Goal: Information Seeking & Learning: Find specific page/section

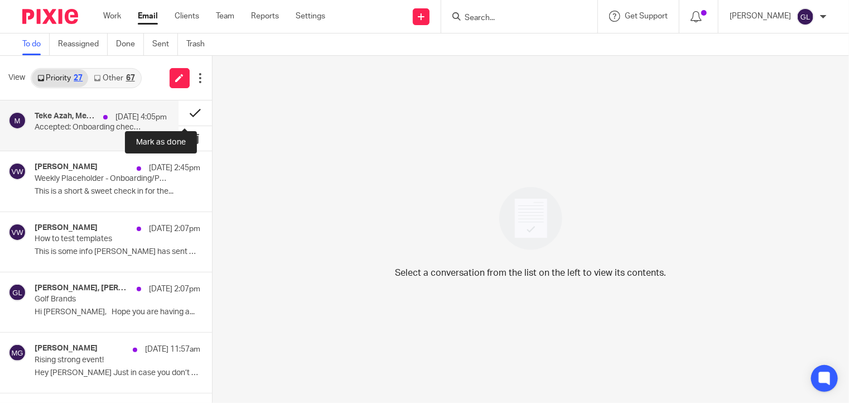
click at [185, 117] on button at bounding box center [194, 112] width 33 height 25
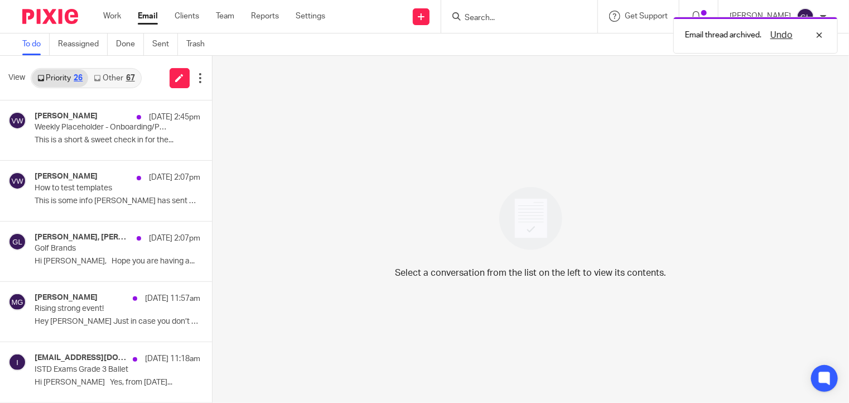
click at [129, 79] on div "67" at bounding box center [130, 78] width 9 height 8
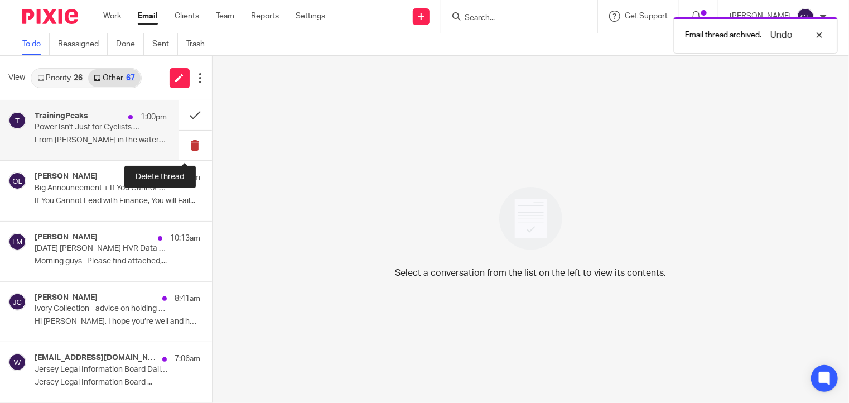
click at [185, 139] on button at bounding box center [194, 145] width 33 height 30
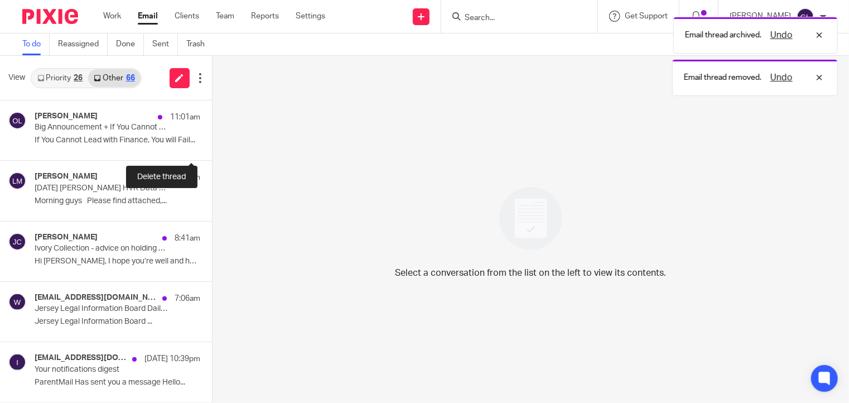
click at [212, 139] on button at bounding box center [216, 145] width 9 height 30
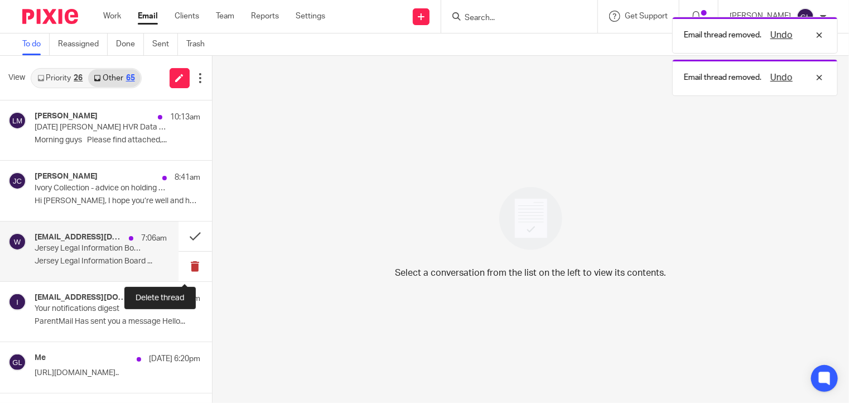
click at [186, 268] on button at bounding box center [194, 267] width 33 height 30
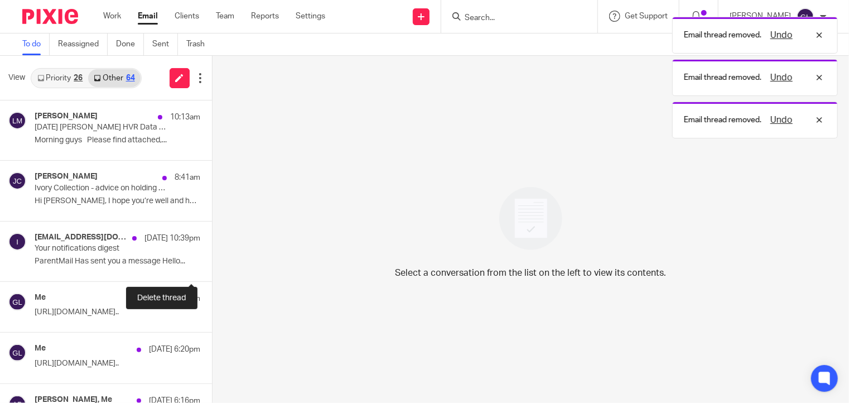
click at [212, 268] on button at bounding box center [216, 267] width 9 height 30
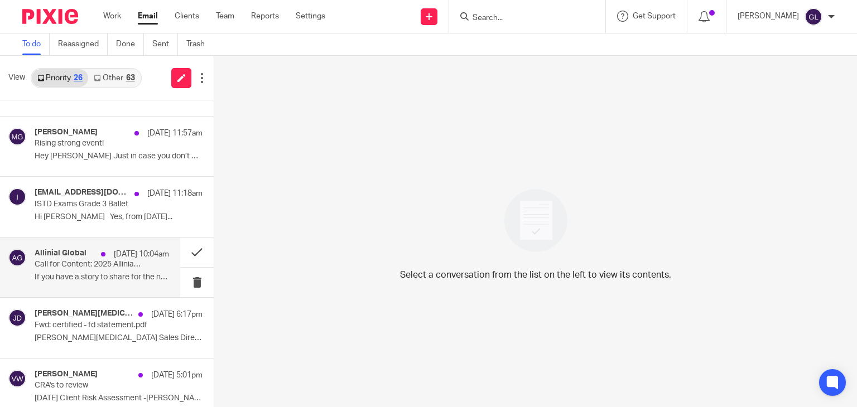
scroll to position [167, 0]
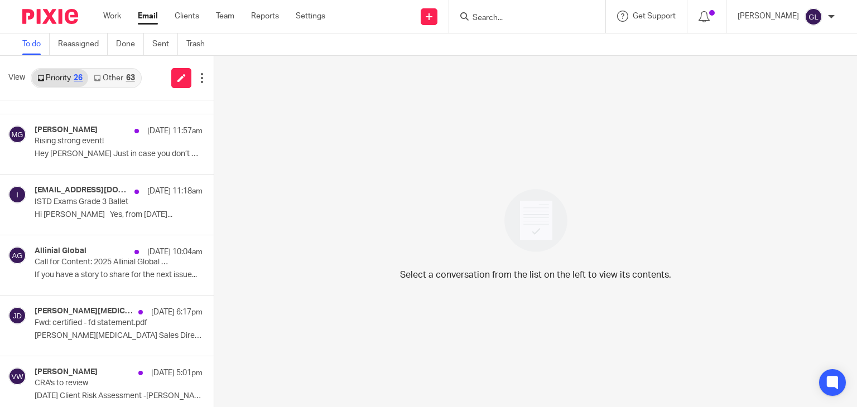
click at [115, 86] on div "Priority 26 Other 63" at bounding box center [86, 78] width 111 height 20
click at [118, 81] on link "Other 63" at bounding box center [114, 78] width 52 height 18
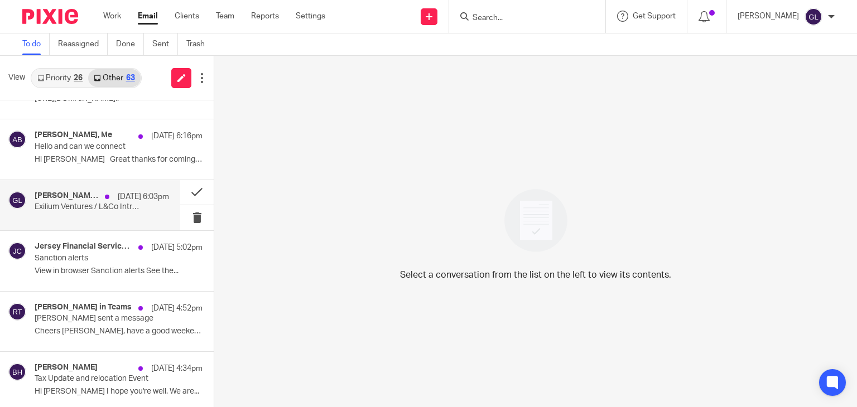
scroll to position [223, 0]
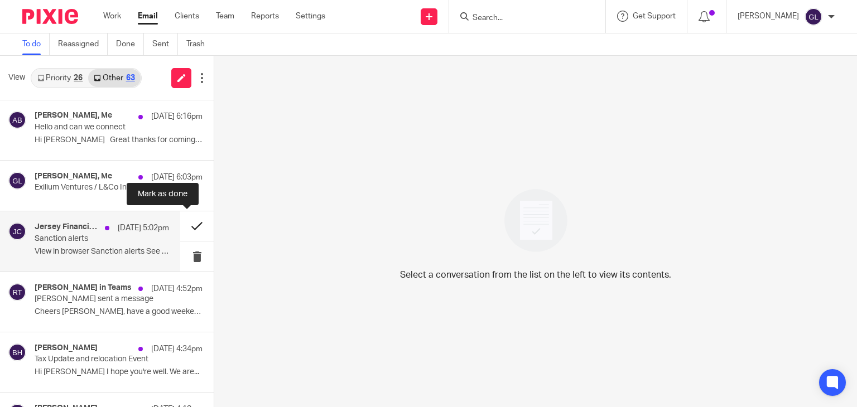
click at [180, 226] on button at bounding box center [196, 226] width 33 height 30
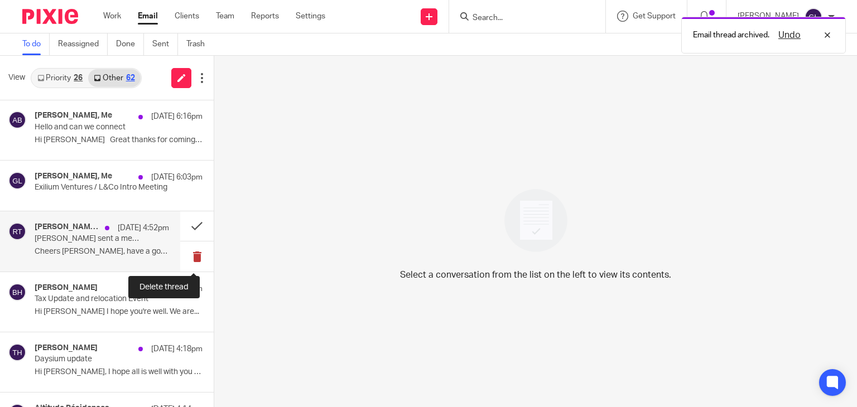
click at [188, 258] on button at bounding box center [196, 256] width 33 height 30
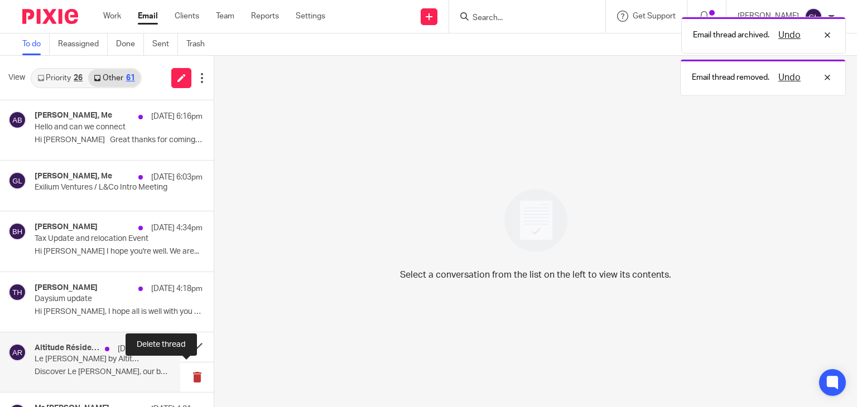
click at [182, 379] on button at bounding box center [196, 377] width 33 height 30
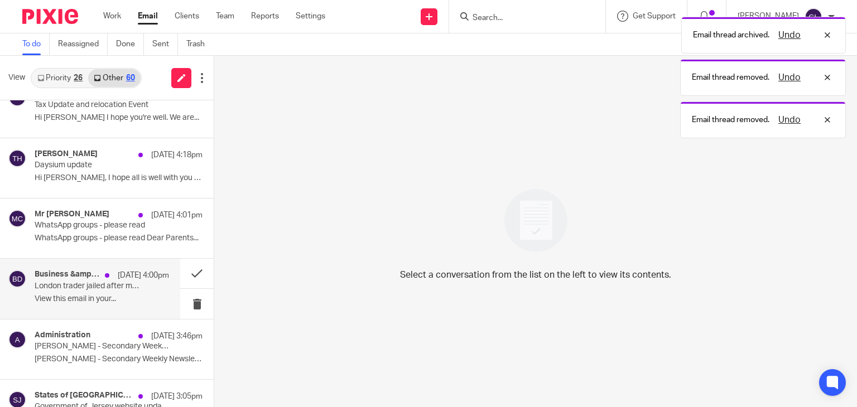
scroll to position [390, 0]
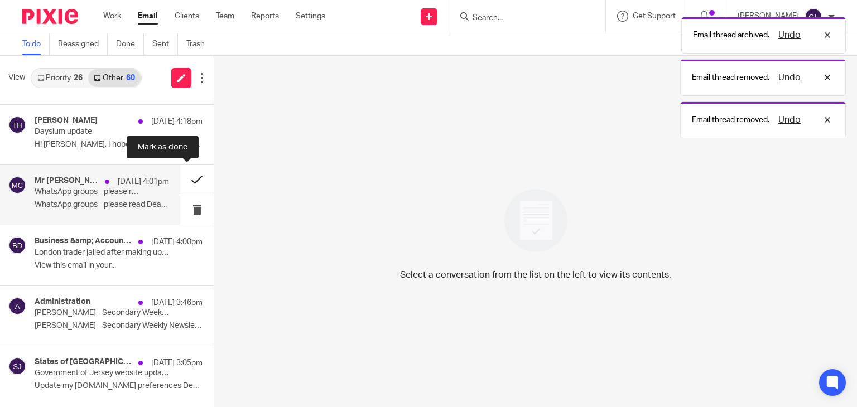
click at [185, 178] on button at bounding box center [196, 180] width 33 height 30
click at [184, 177] on button at bounding box center [196, 180] width 33 height 30
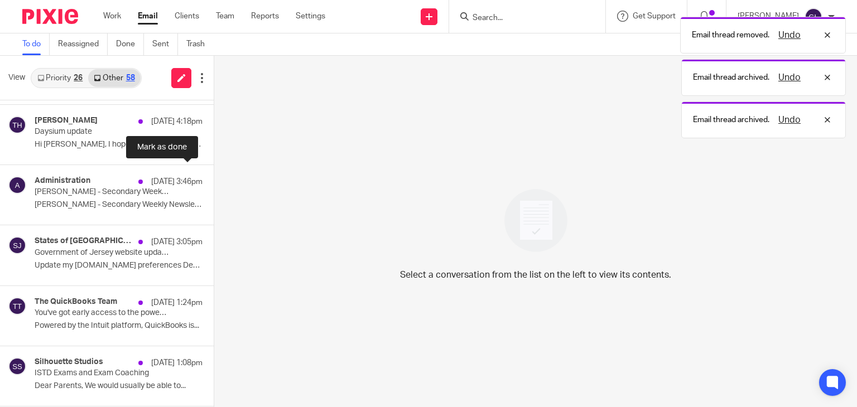
click at [214, 177] on button at bounding box center [218, 180] width 9 height 30
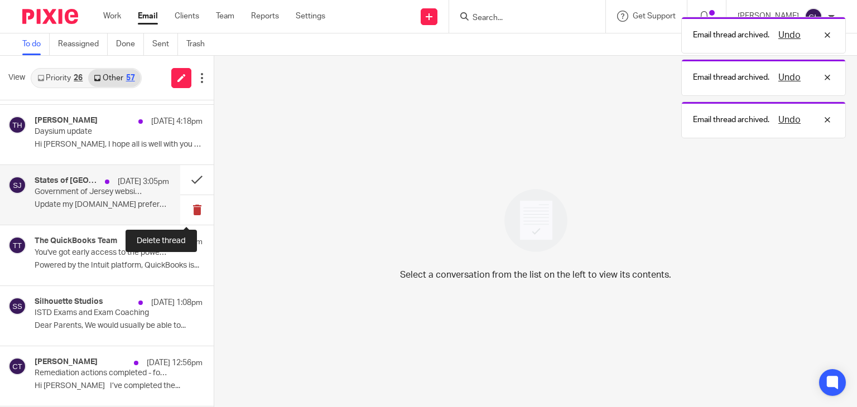
click at [191, 209] on button at bounding box center [196, 210] width 33 height 30
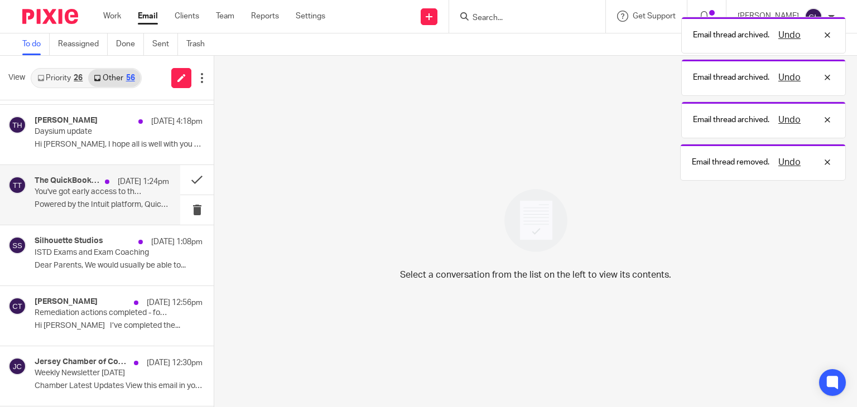
click at [130, 192] on p "You've got early access to the powerful new QuickBooks experience" at bounding box center [89, 191] width 108 height 9
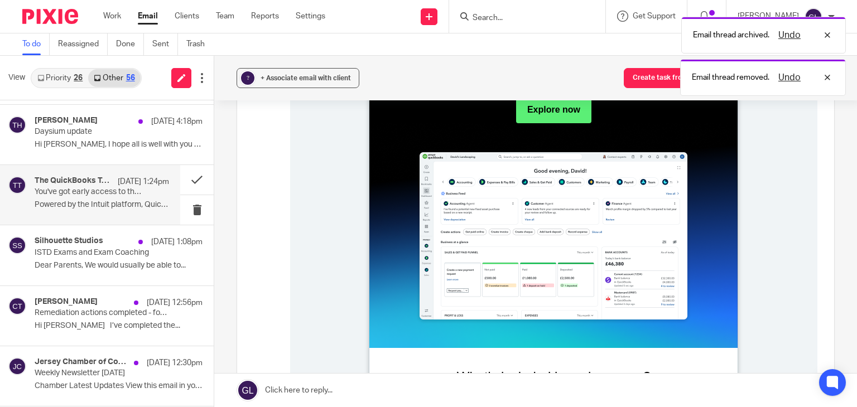
scroll to position [335, 0]
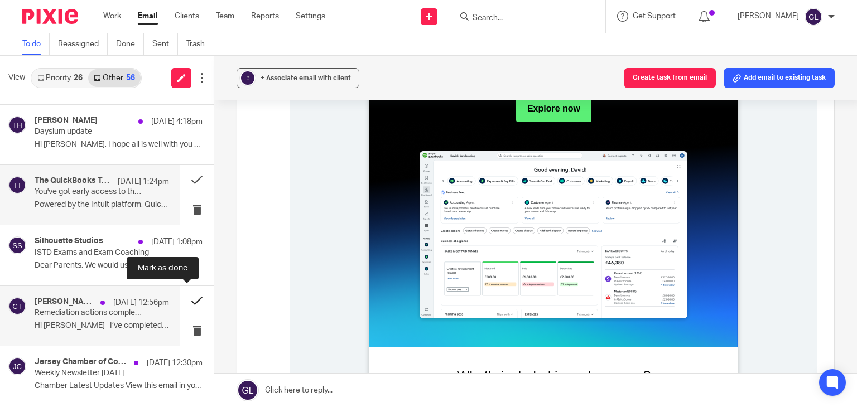
click at [181, 296] on button at bounding box center [196, 301] width 33 height 30
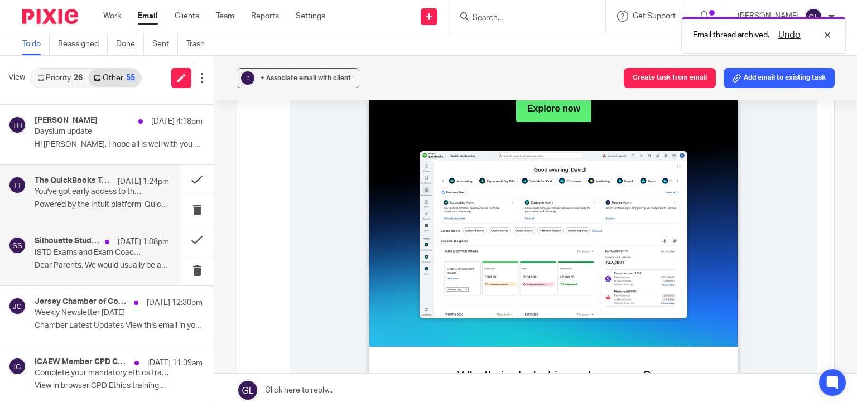
click at [132, 253] on p "ISTD Exams and Exam Coaching" at bounding box center [89, 252] width 108 height 9
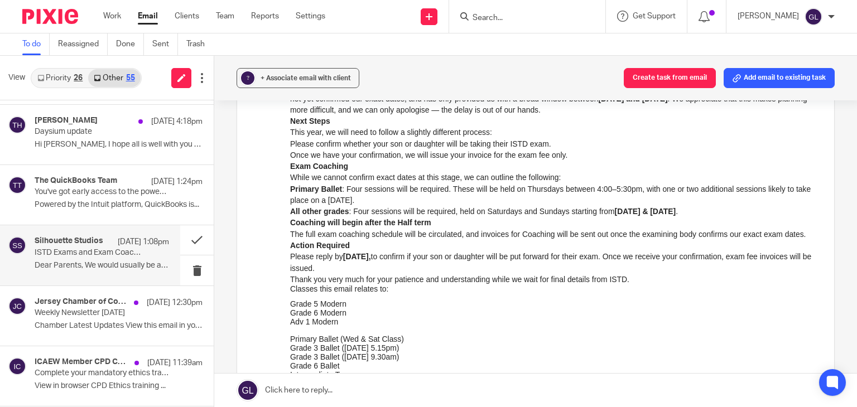
scroll to position [167, 0]
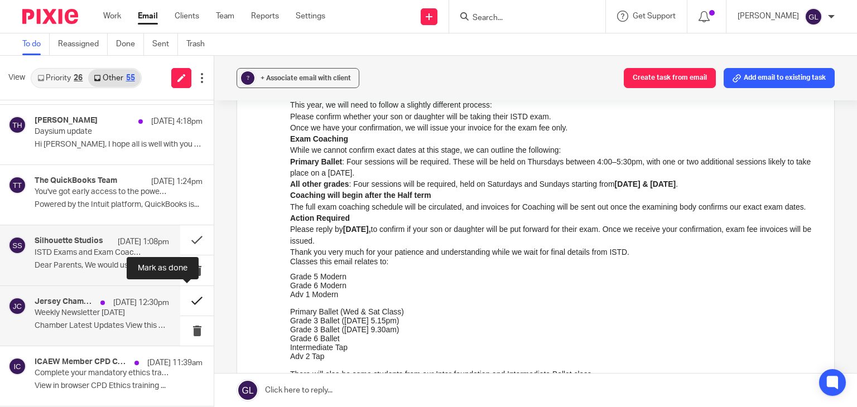
click at [180, 303] on button at bounding box center [196, 301] width 33 height 30
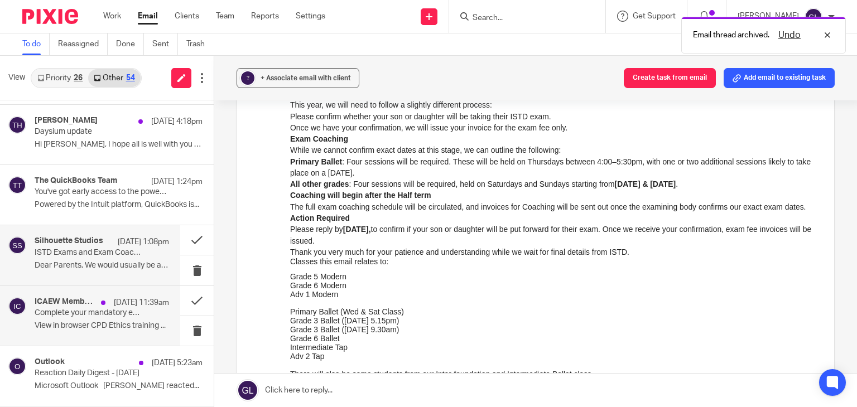
click at [119, 306] on p "[DATE] 11:39am" at bounding box center [141, 302] width 55 height 11
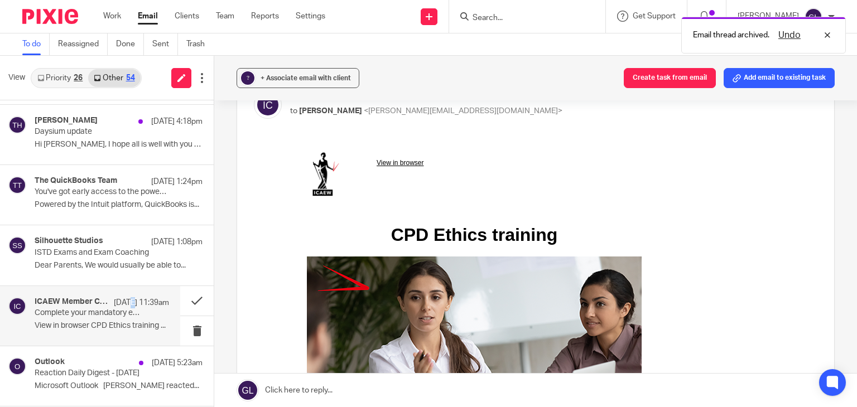
scroll to position [279, 0]
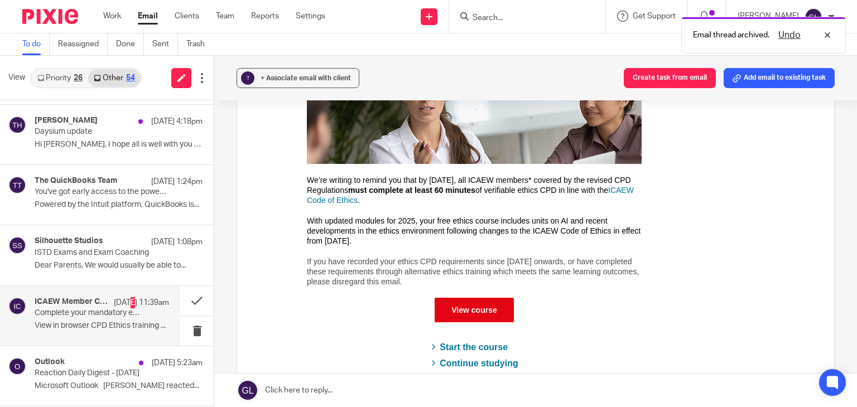
drag, startPoint x: 456, startPoint y: 196, endPoint x: 432, endPoint y: 186, distance: 26.0
click at [432, 186] on b "must complete at least 60 minutes" at bounding box center [411, 190] width 127 height 9
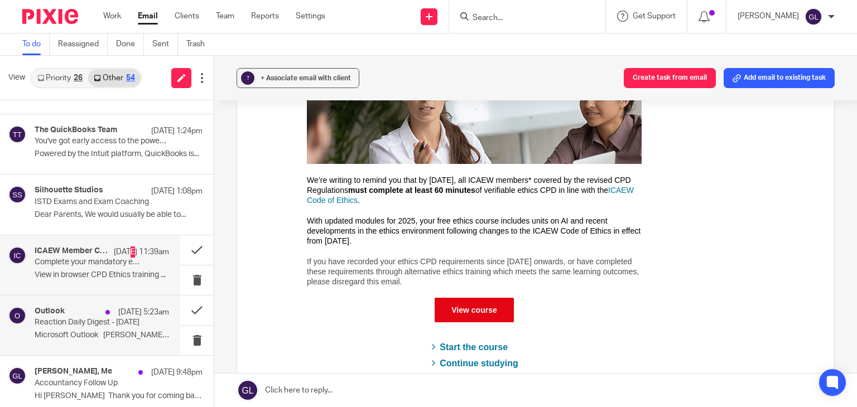
scroll to position [502, 0]
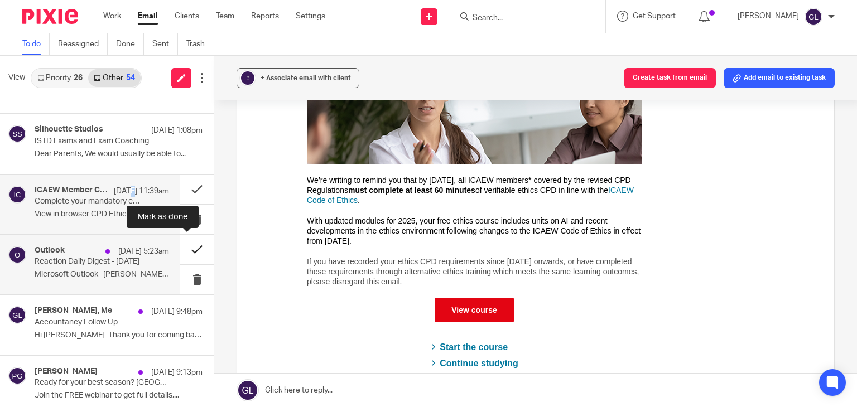
click at [185, 248] on button at bounding box center [196, 250] width 33 height 30
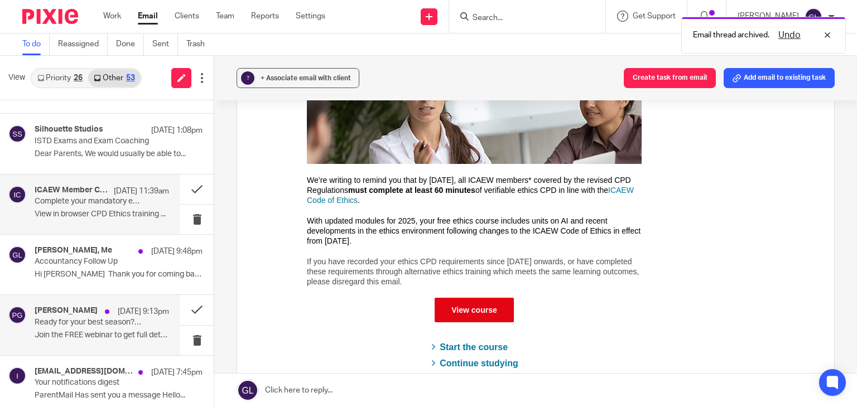
click at [109, 328] on div "Paul De Garis 11 Sep 9:13pm Ready for your best season? Gran Canaria (Nov) and …" at bounding box center [102, 324] width 134 height 37
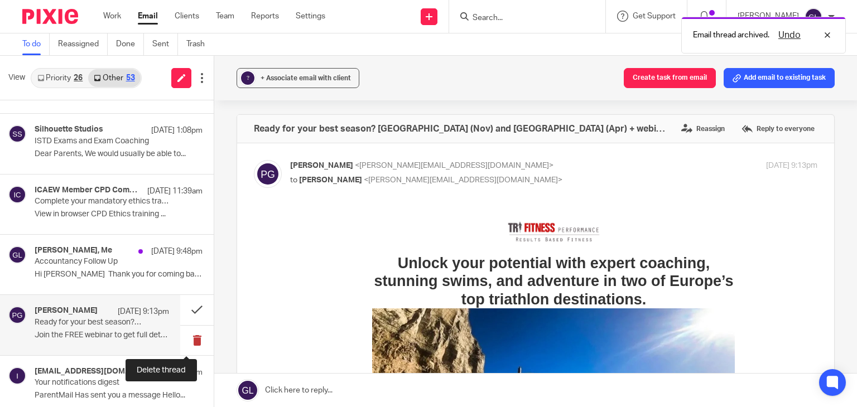
scroll to position [0, 0]
click at [187, 335] on button at bounding box center [196, 341] width 33 height 30
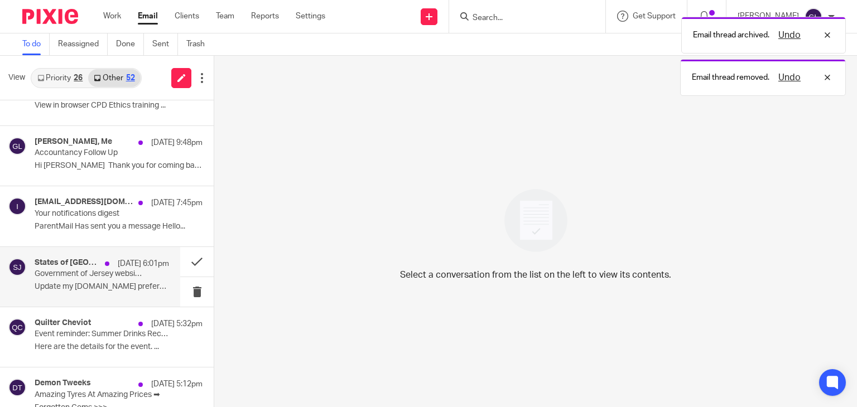
scroll to position [613, 0]
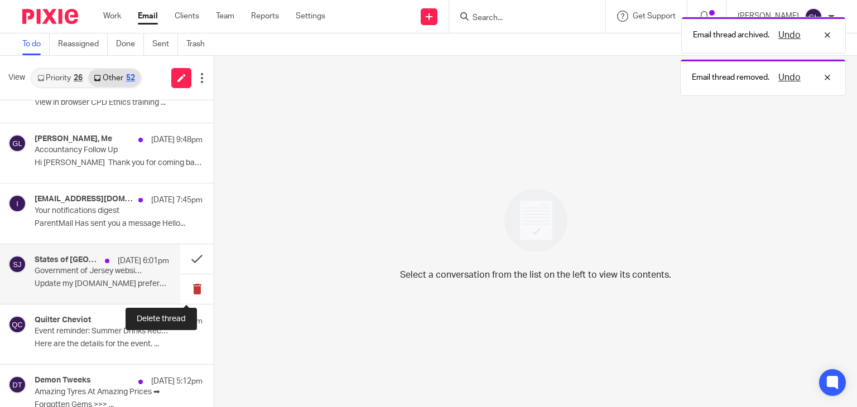
click at [183, 291] on button at bounding box center [196, 289] width 33 height 30
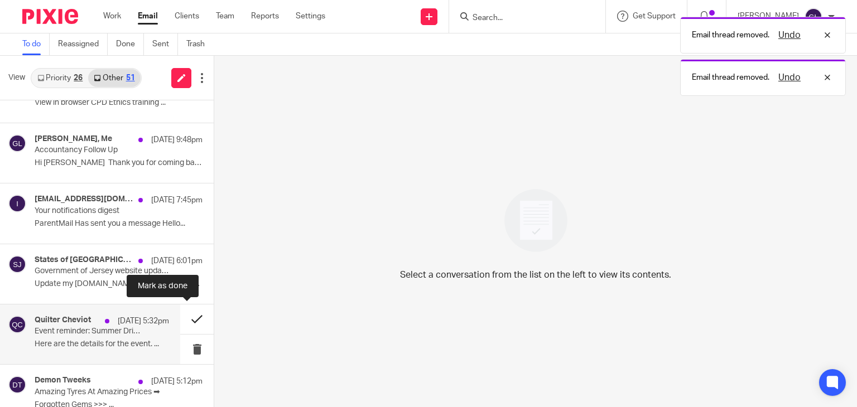
click at [180, 317] on button at bounding box center [196, 319] width 33 height 30
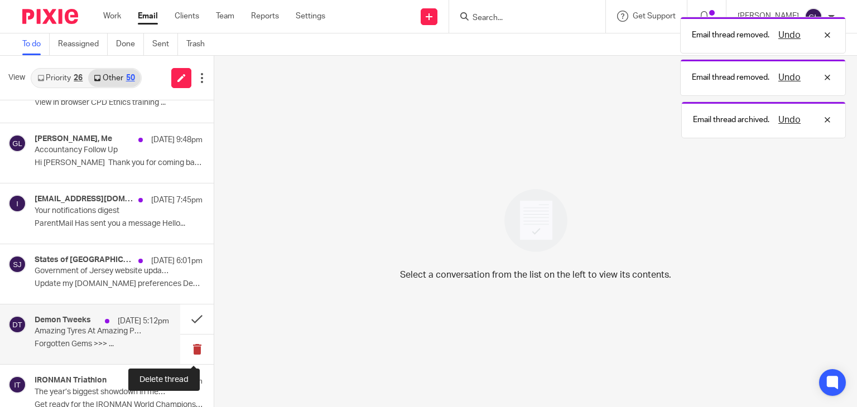
click at [187, 354] on button at bounding box center [196, 350] width 33 height 30
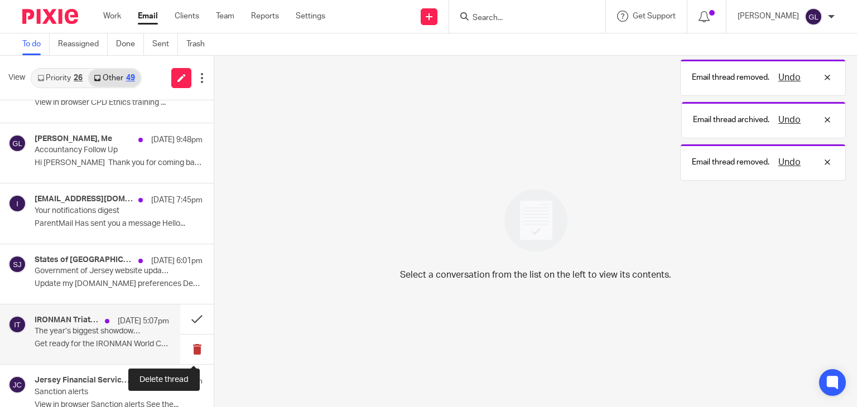
click at [187, 347] on button at bounding box center [196, 350] width 33 height 30
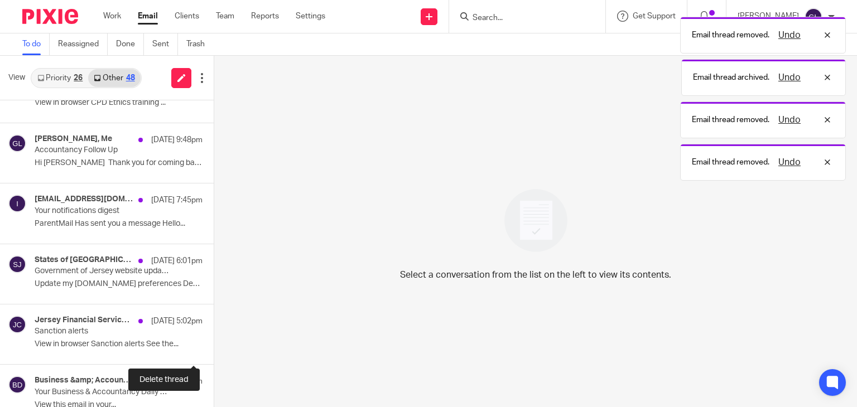
click at [214, 347] on button at bounding box center [218, 350] width 9 height 30
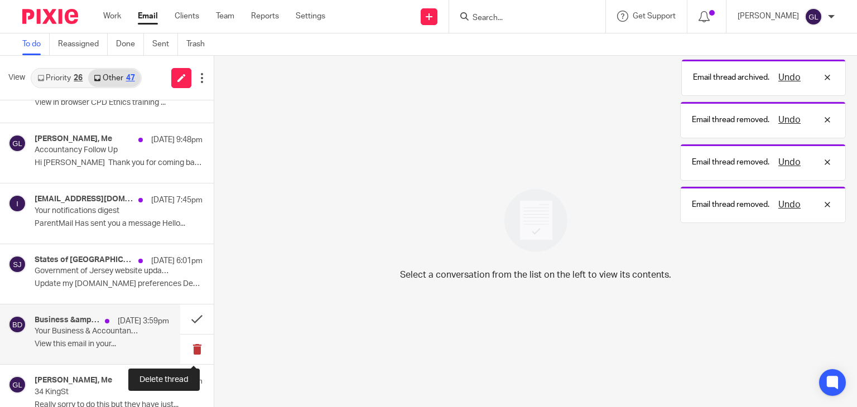
click at [185, 345] on button at bounding box center [196, 350] width 33 height 30
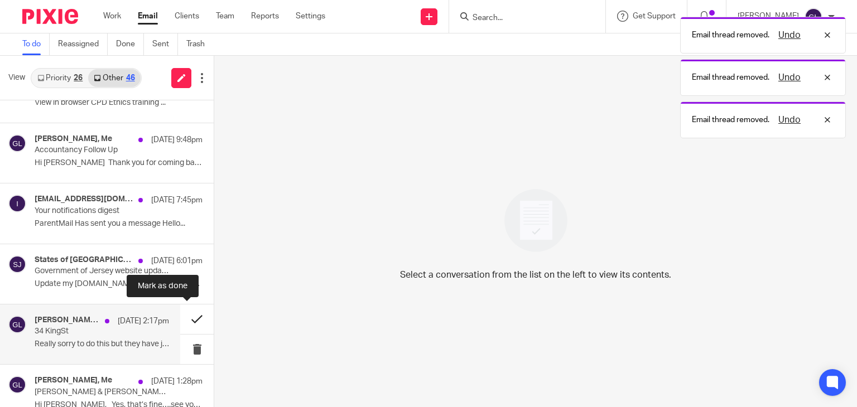
click at [195, 318] on button at bounding box center [196, 319] width 33 height 30
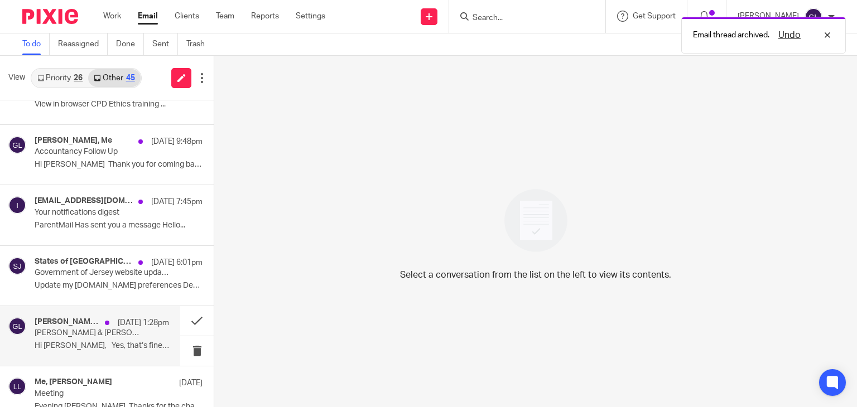
scroll to position [558, 0]
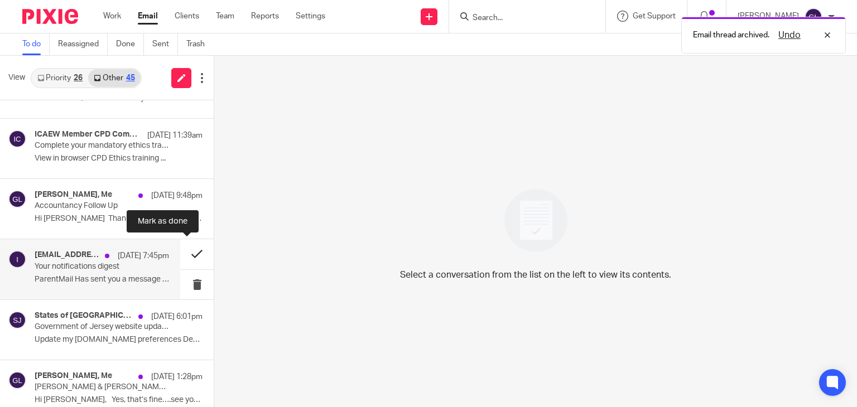
click at [183, 252] on button at bounding box center [196, 254] width 33 height 30
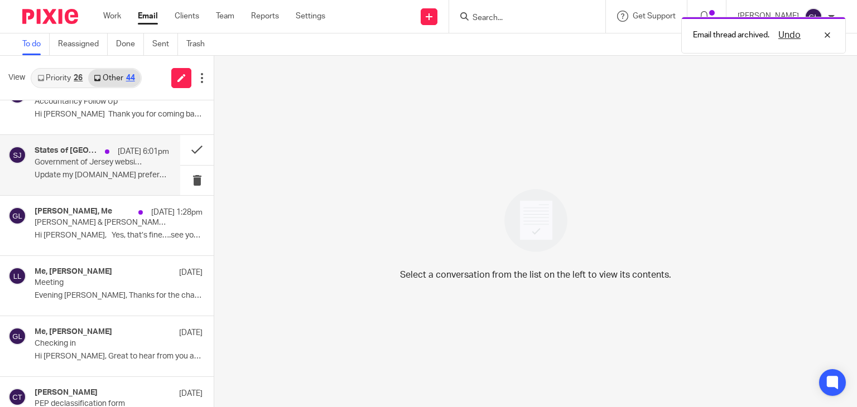
scroll to position [669, 0]
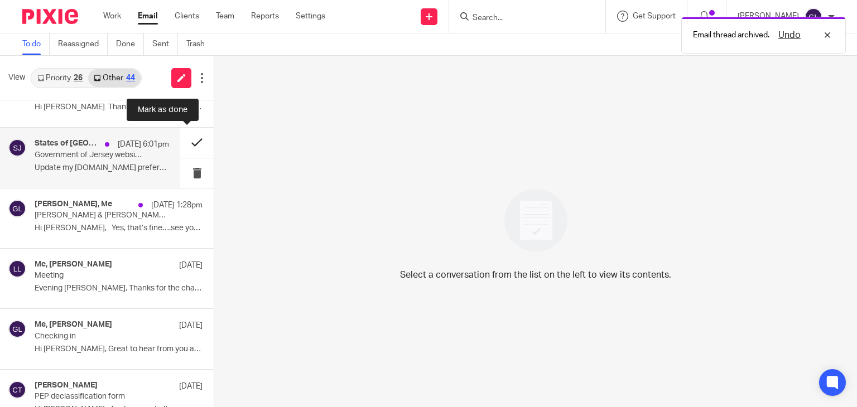
click at [184, 143] on button at bounding box center [196, 143] width 33 height 30
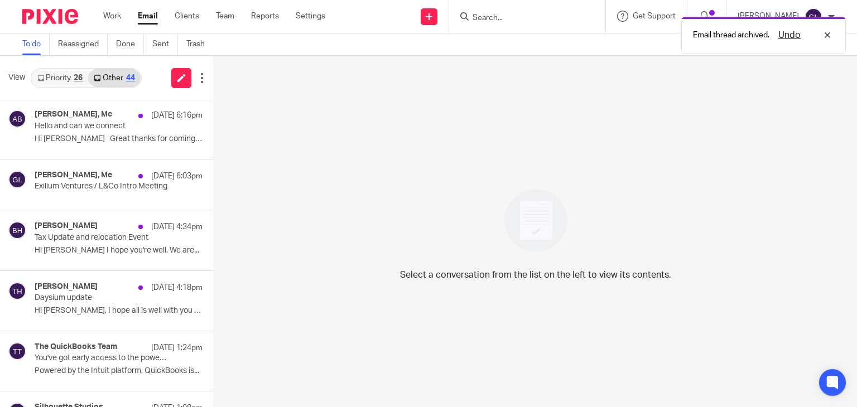
scroll to position [0, 0]
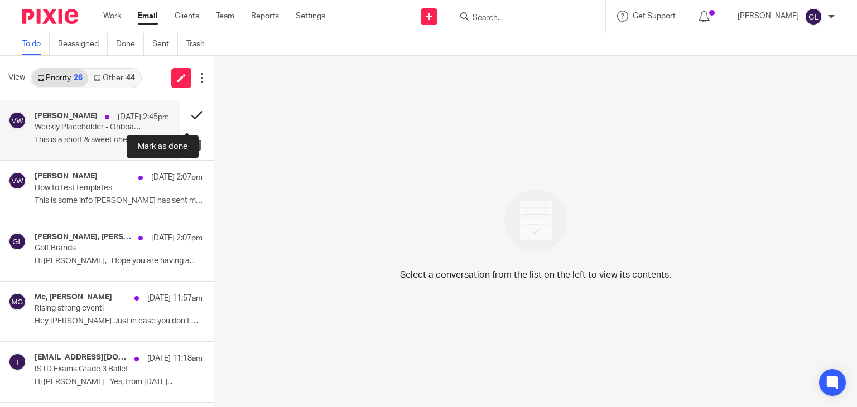
click at [190, 114] on button at bounding box center [196, 115] width 33 height 30
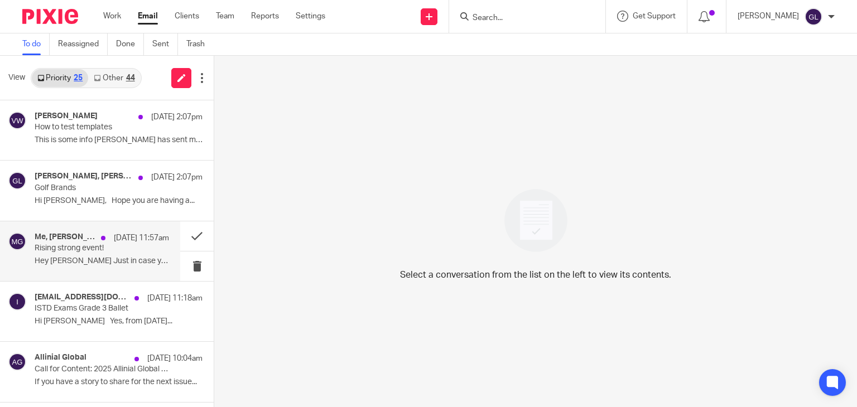
scroll to position [56, 0]
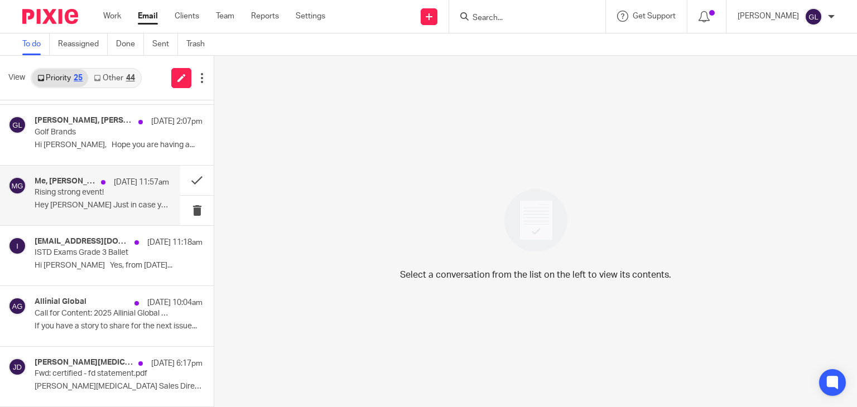
click at [126, 196] on p "Rising strong event!" at bounding box center [89, 192] width 108 height 9
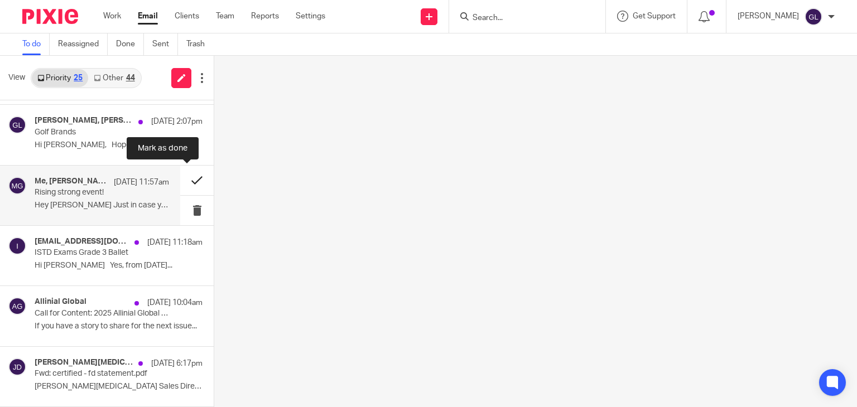
click at [194, 181] on button at bounding box center [196, 181] width 33 height 30
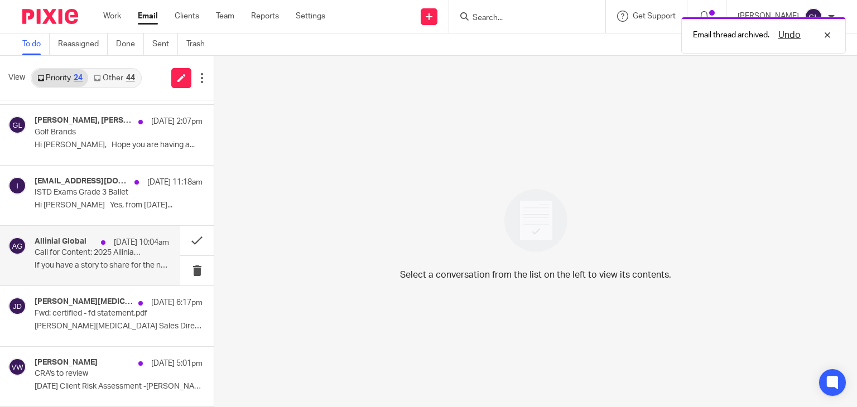
scroll to position [112, 0]
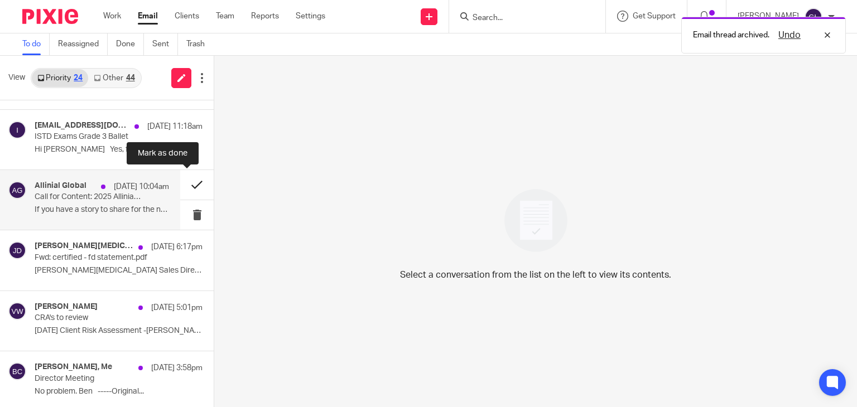
click at [193, 187] on button at bounding box center [196, 185] width 33 height 30
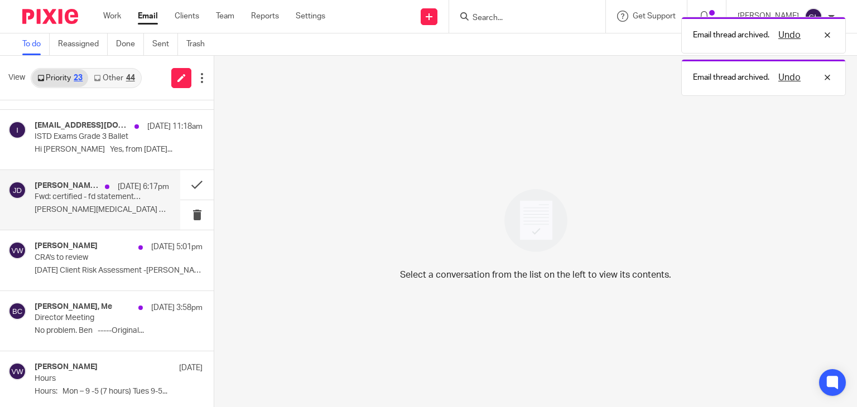
click at [125, 205] on p "Jonathan Whitehead Sales Director 01534..." at bounding box center [102, 209] width 134 height 9
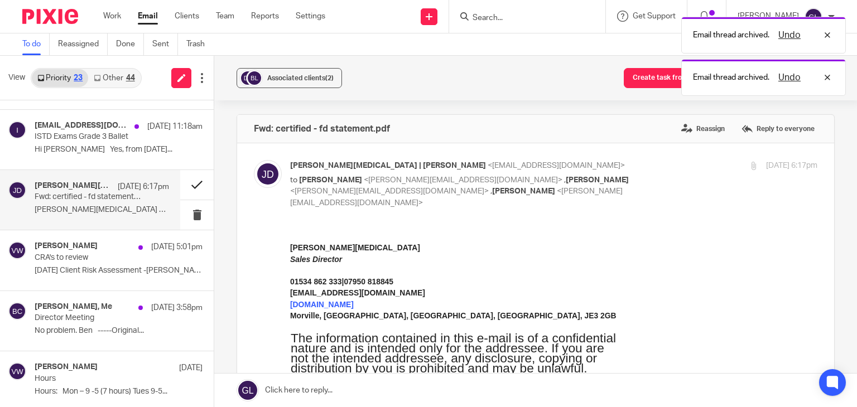
scroll to position [0, 0]
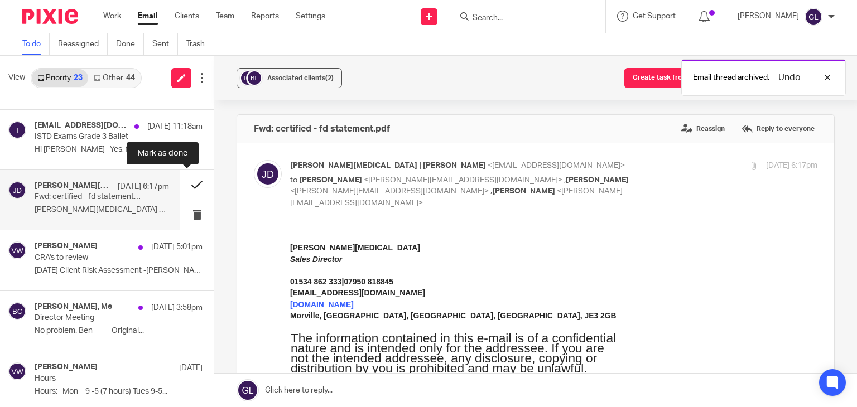
click at [187, 185] on button at bounding box center [196, 185] width 33 height 30
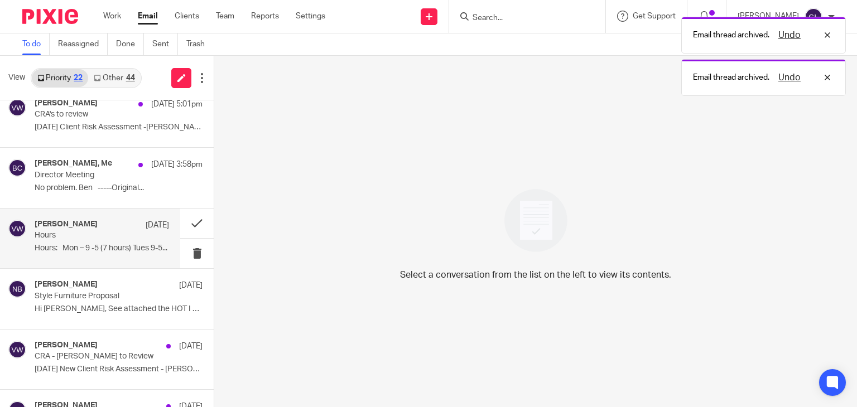
scroll to position [223, 0]
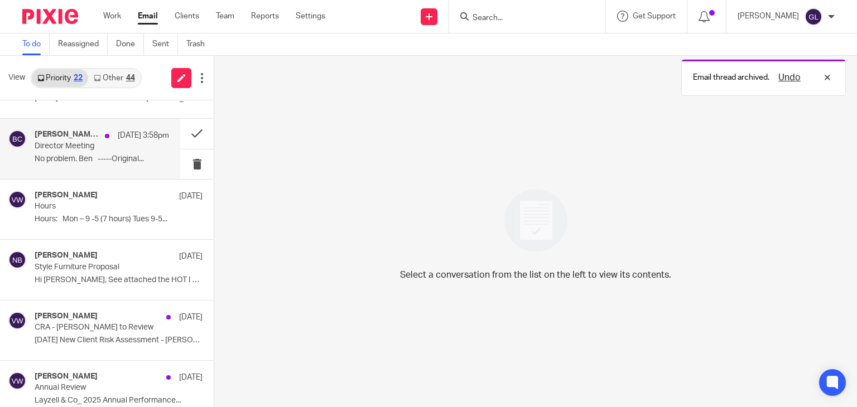
click at [120, 162] on p "No problem. Ben -----Original..." at bounding box center [102, 158] width 134 height 9
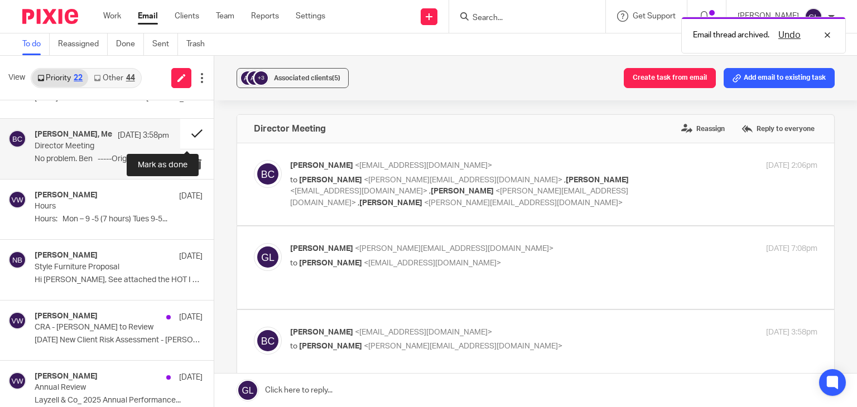
scroll to position [0, 0]
click at [195, 131] on button at bounding box center [196, 134] width 33 height 30
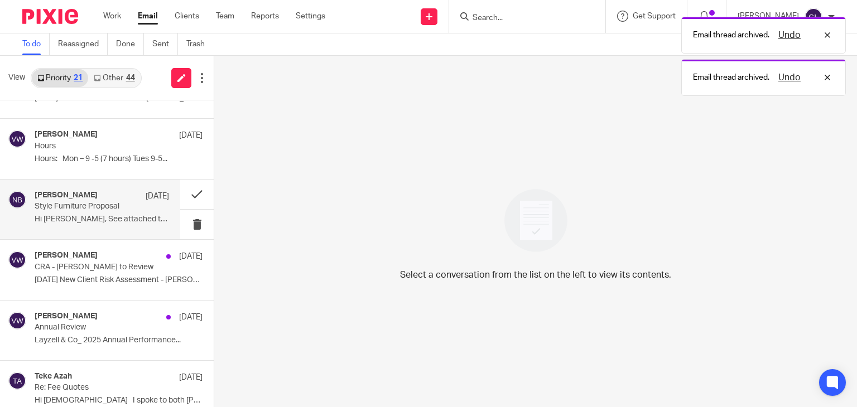
scroll to position [279, 0]
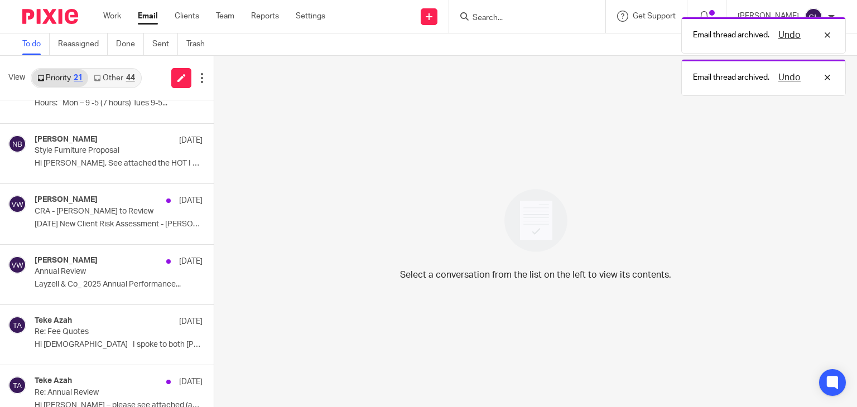
click at [110, 74] on link "Other 44" at bounding box center [114, 78] width 52 height 18
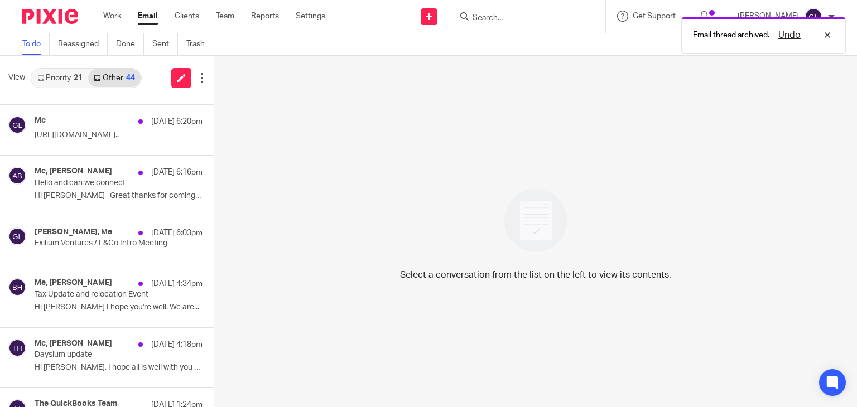
scroll to position [223, 0]
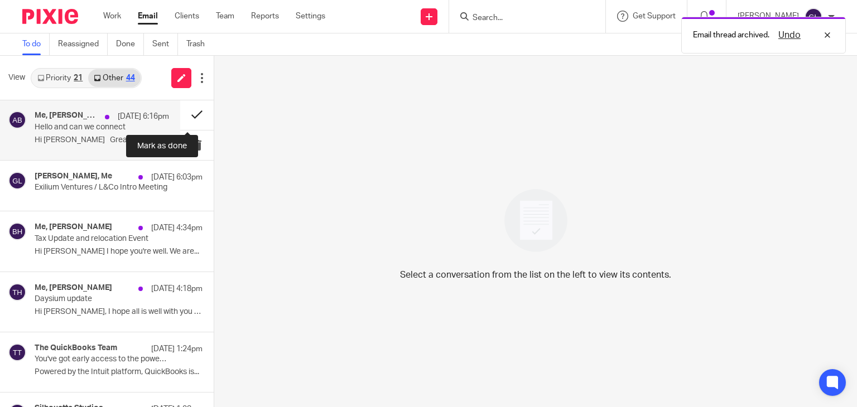
click at [192, 112] on button at bounding box center [196, 115] width 33 height 30
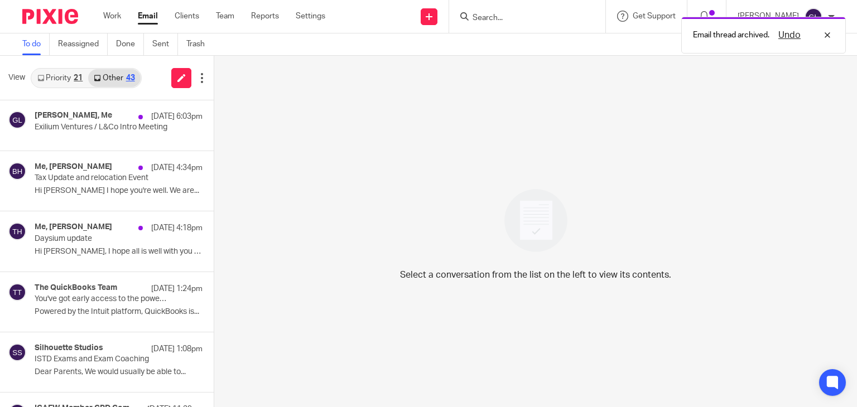
scroll to position [162, 0]
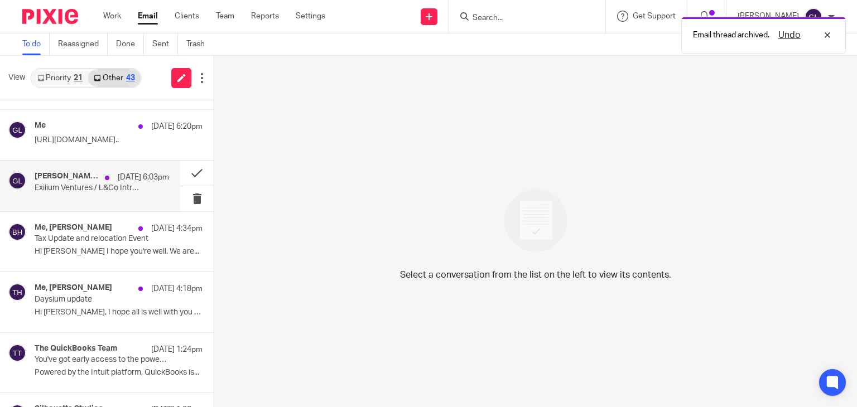
click at [118, 179] on p "12 Sep 6:03pm" at bounding box center [143, 177] width 51 height 11
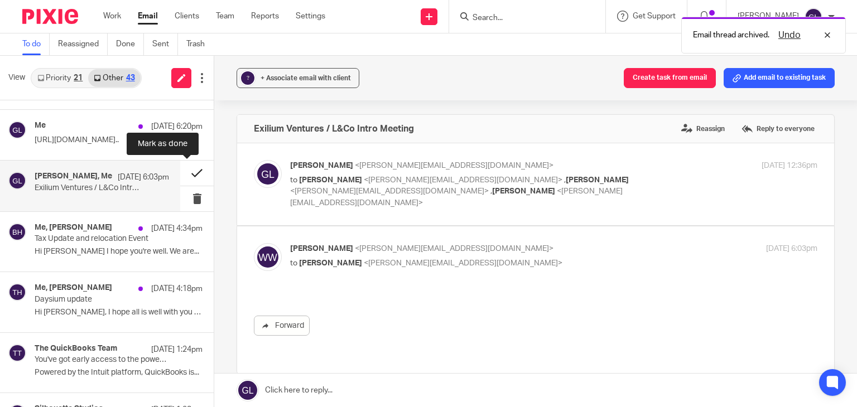
scroll to position [0, 0]
click at [181, 172] on button at bounding box center [196, 173] width 33 height 25
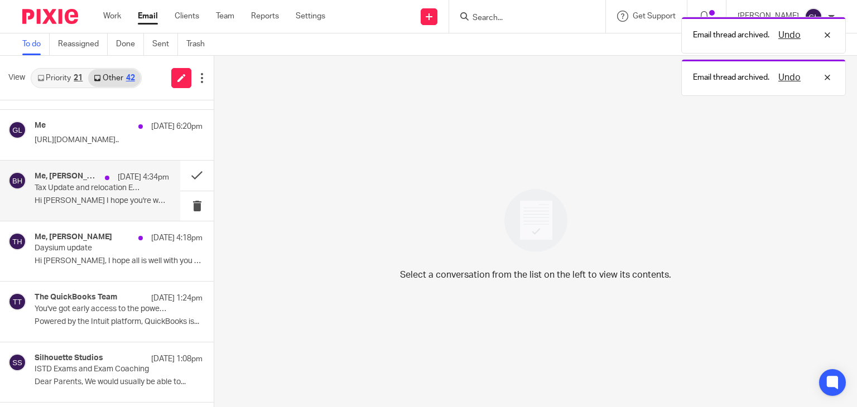
click at [95, 198] on p "Hi [PERSON_NAME] I hope you're well. We are..." at bounding box center [102, 200] width 134 height 9
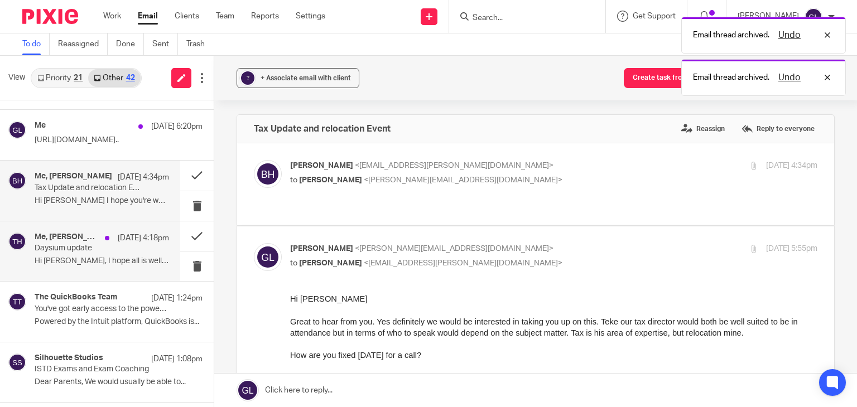
click at [129, 236] on p "[DATE] 4:18pm" at bounding box center [143, 238] width 51 height 11
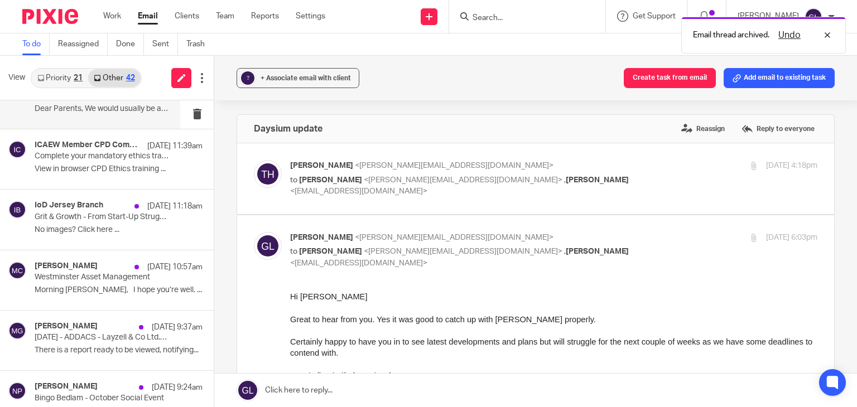
scroll to position [441, 0]
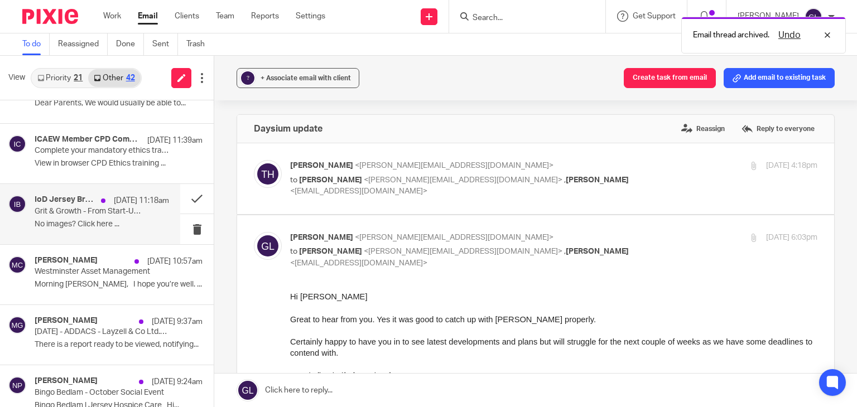
click at [105, 221] on p "No images? Click here ..." at bounding box center [102, 224] width 134 height 9
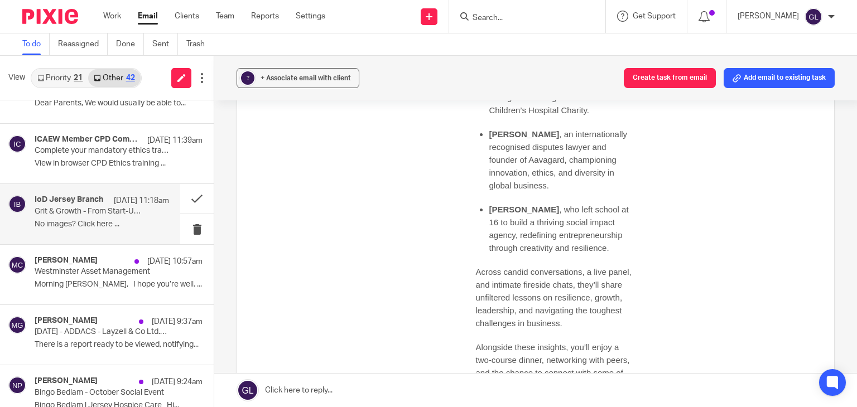
scroll to position [725, 0]
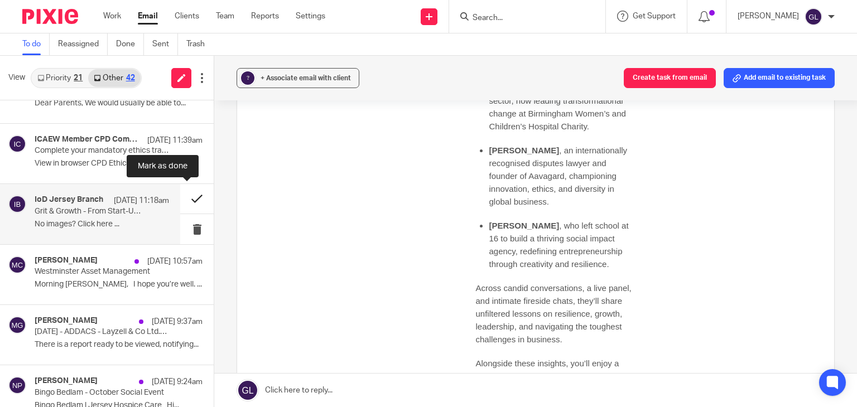
click at [182, 199] on button at bounding box center [196, 199] width 33 height 30
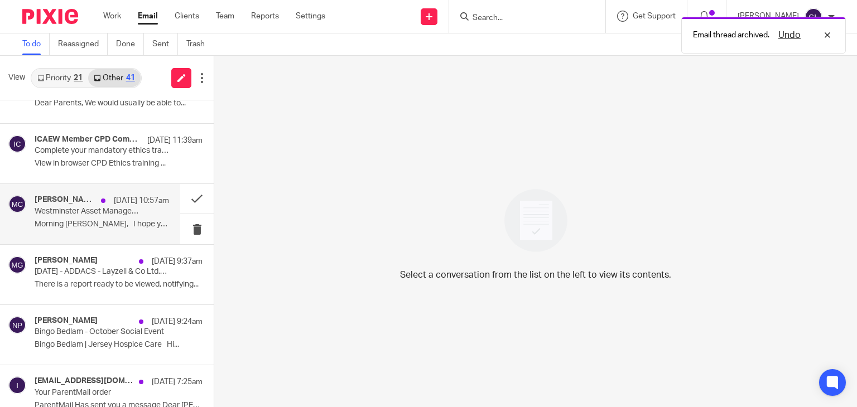
click at [127, 210] on p "Westminster Asset Management" at bounding box center [89, 211] width 108 height 9
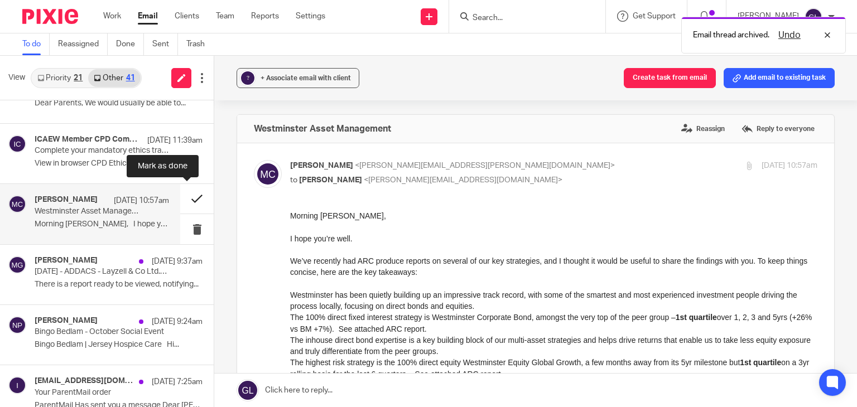
scroll to position [0, 0]
click at [186, 197] on button at bounding box center [196, 199] width 33 height 30
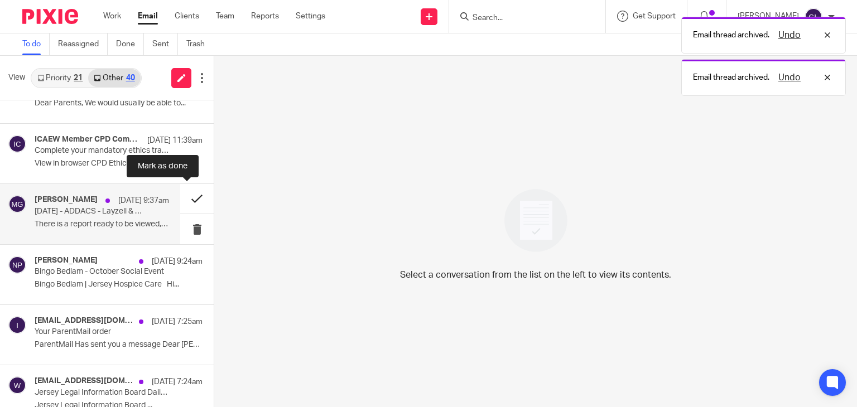
click at [186, 202] on button at bounding box center [196, 199] width 33 height 30
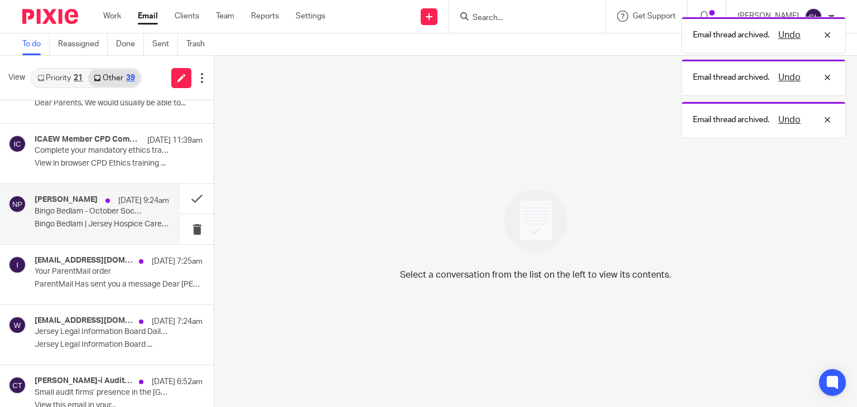
click at [120, 220] on p "Bingo Bedlam | Jersey Hospice Care Hi..." at bounding box center [102, 224] width 134 height 9
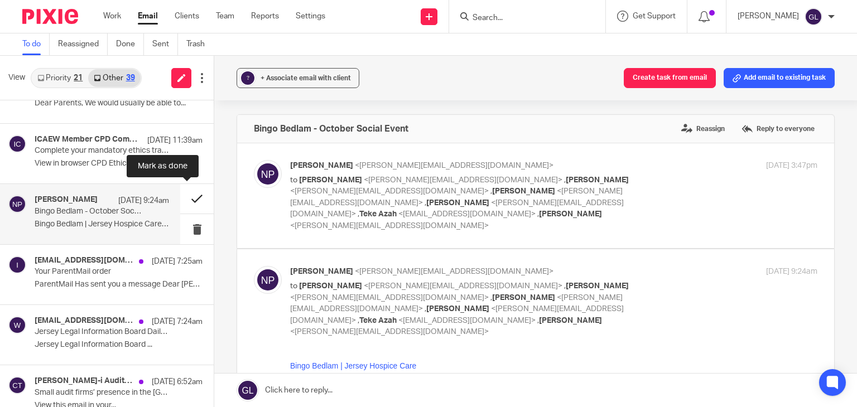
click at [188, 199] on button at bounding box center [196, 199] width 33 height 30
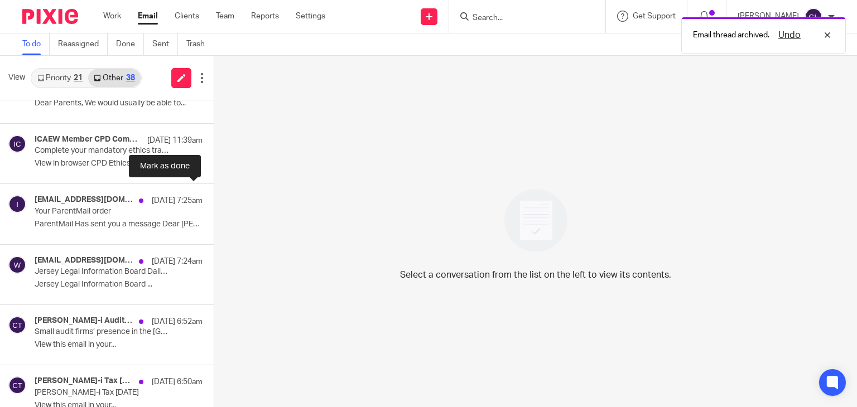
click at [214, 199] on button at bounding box center [218, 199] width 9 height 30
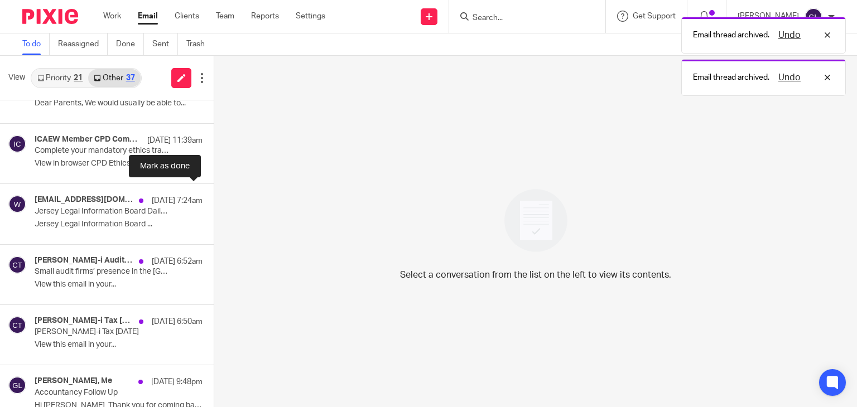
click at [214, 199] on button at bounding box center [218, 199] width 9 height 30
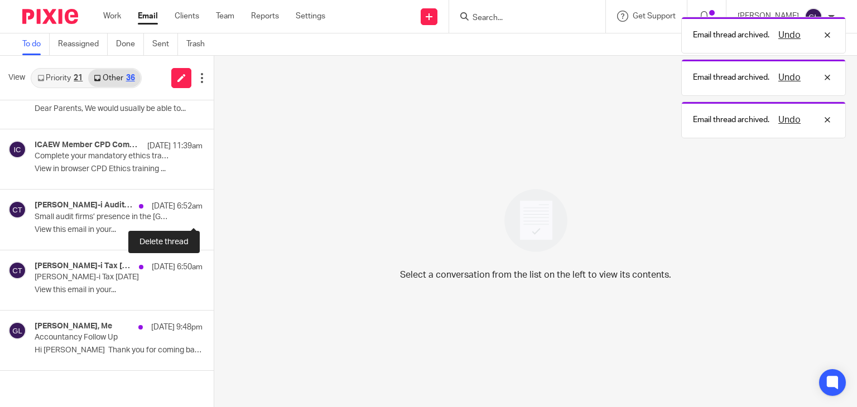
scroll to position [434, 0]
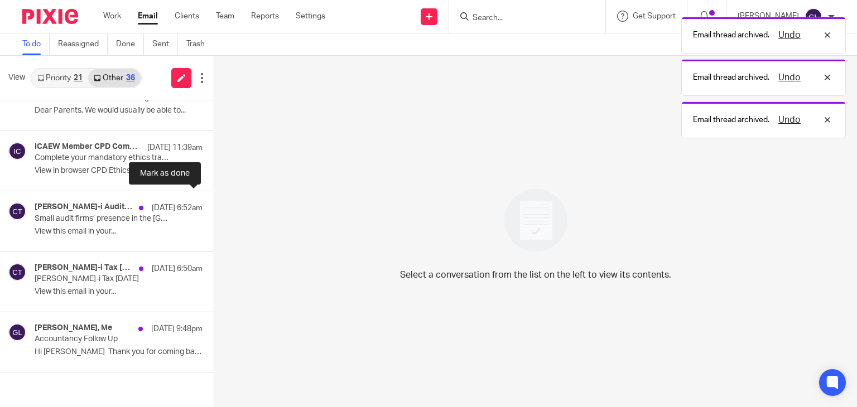
click at [214, 199] on button at bounding box center [218, 206] width 9 height 30
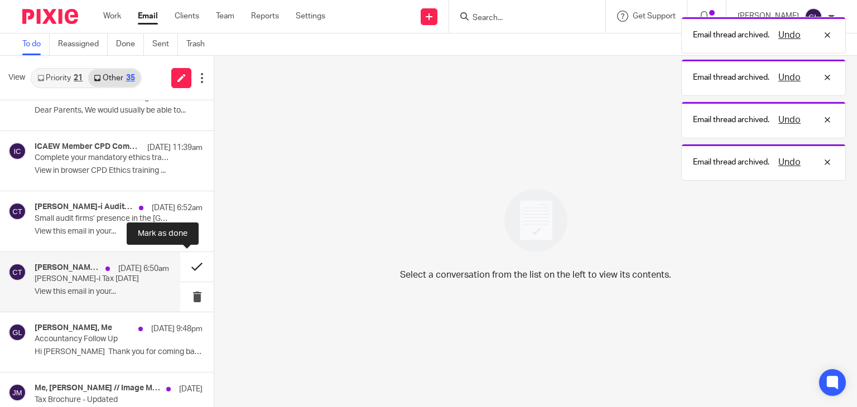
click at [181, 266] on button at bounding box center [196, 267] width 33 height 30
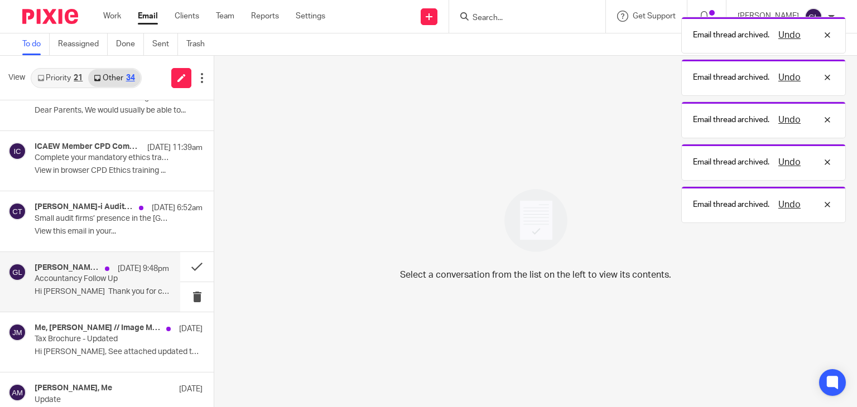
click at [105, 281] on p "Accountancy Follow Up" at bounding box center [89, 278] width 108 height 9
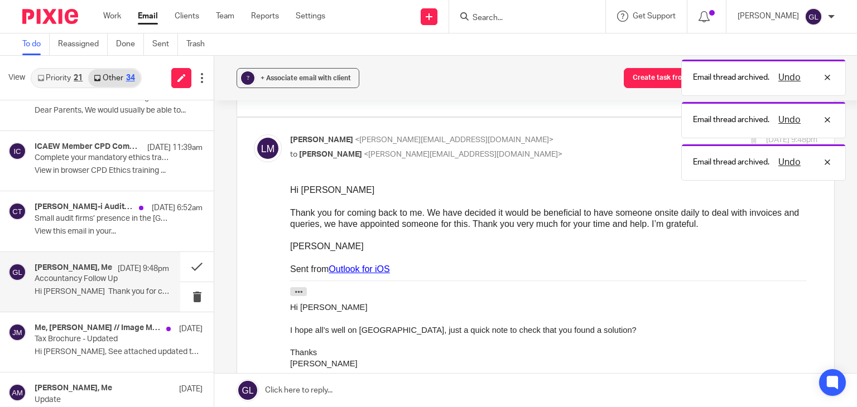
scroll to position [279, 0]
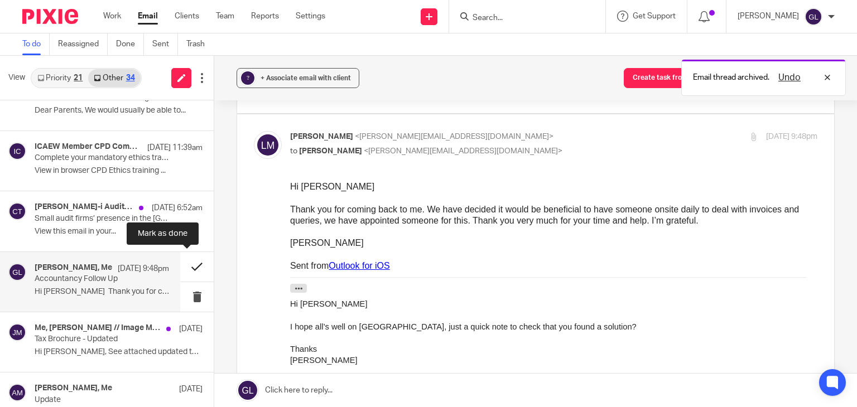
click at [181, 262] on button at bounding box center [196, 267] width 33 height 30
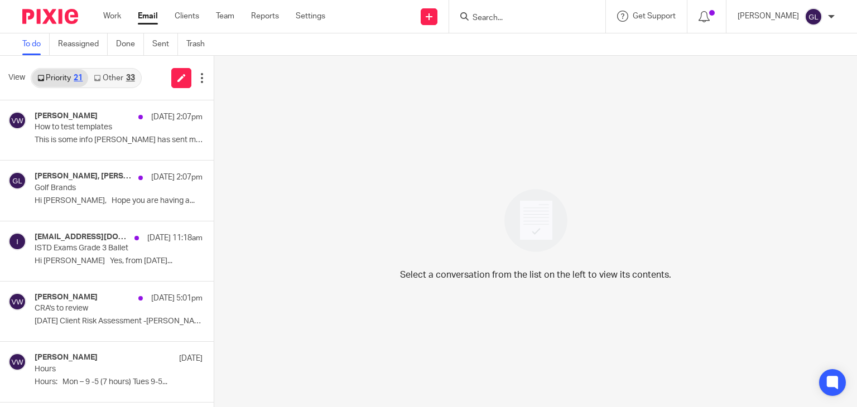
click at [118, 81] on link "Other 33" at bounding box center [114, 78] width 52 height 18
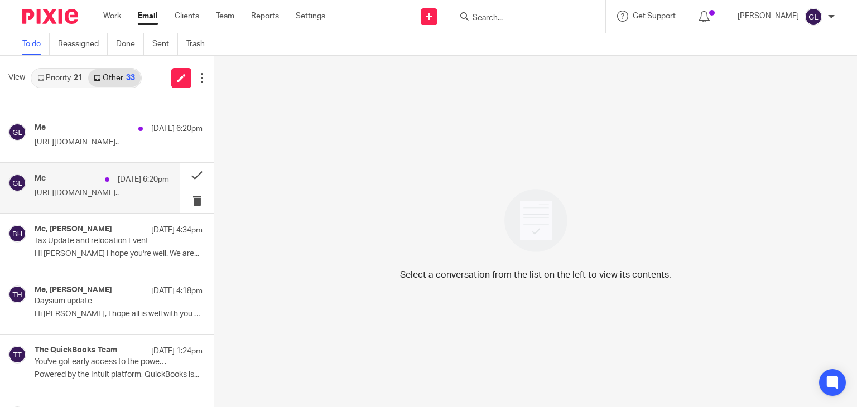
scroll to position [112, 0]
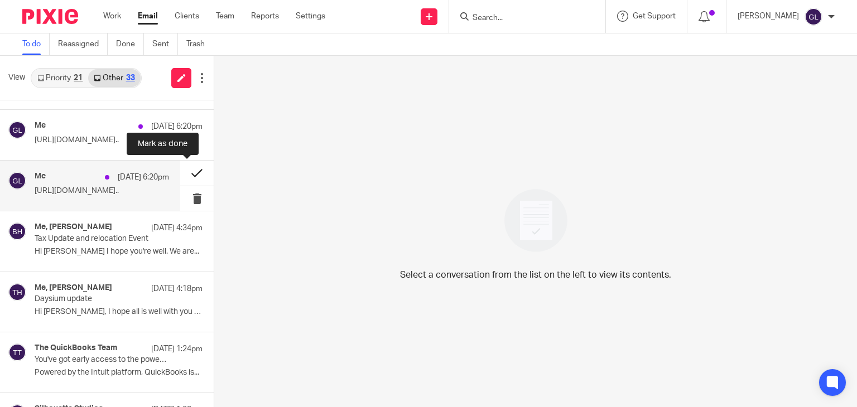
click at [181, 172] on button at bounding box center [196, 173] width 33 height 25
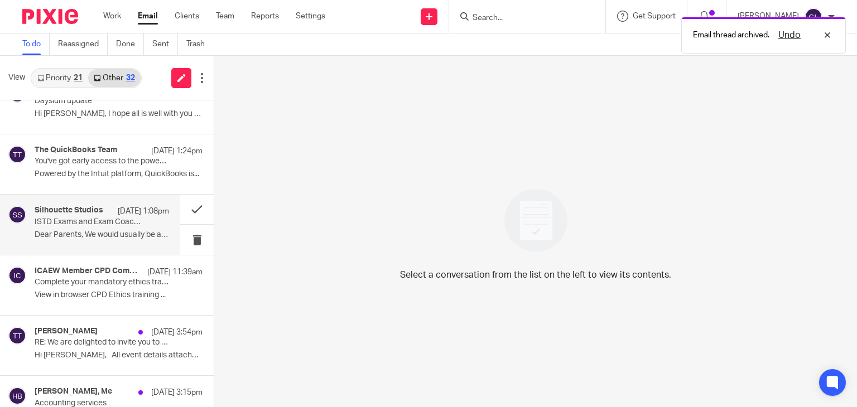
scroll to position [279, 0]
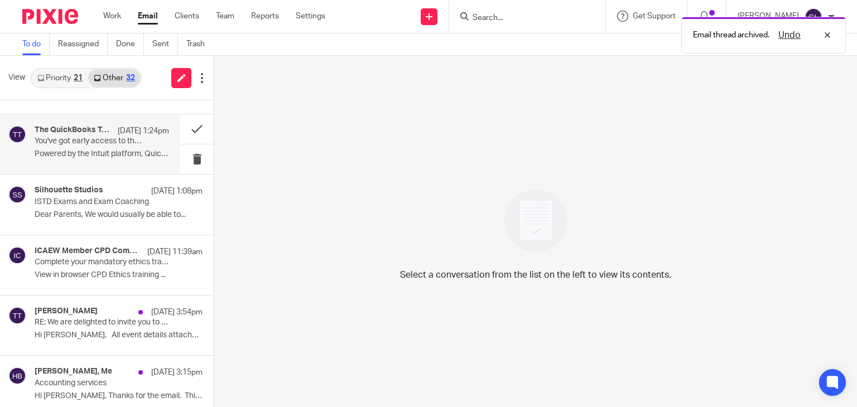
click at [127, 137] on p "You've got early access to the powerful new QuickBooks experience" at bounding box center [89, 141] width 108 height 9
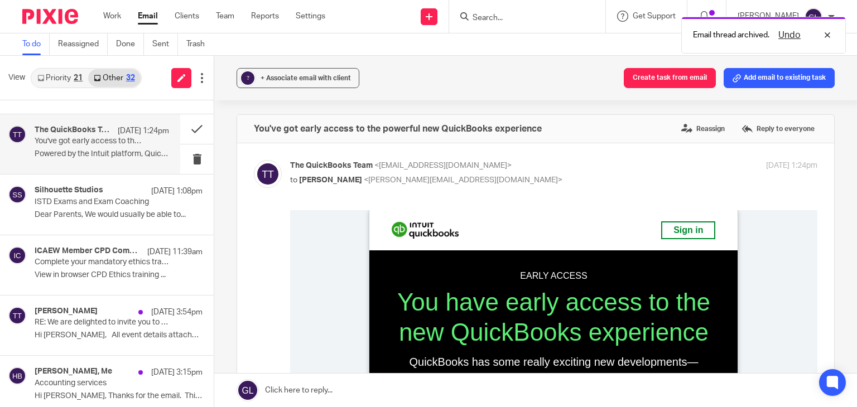
scroll to position [0, 0]
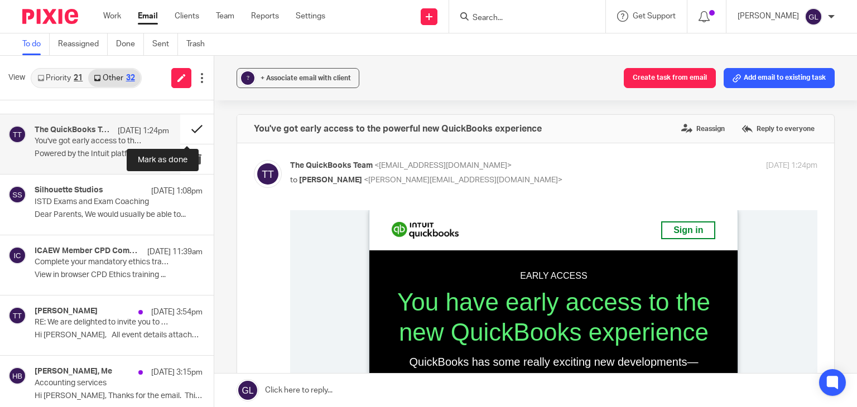
click at [181, 129] on button at bounding box center [196, 129] width 33 height 30
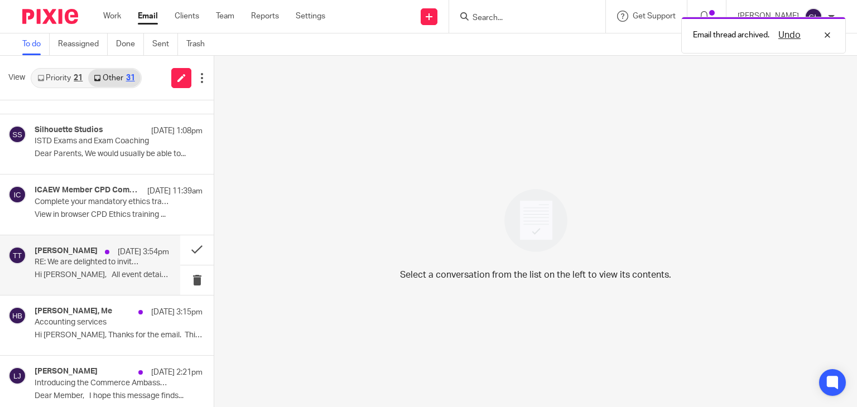
click at [123, 261] on p "RE: We are delighted to invite you to an exclusive and engaging evening" at bounding box center [89, 262] width 108 height 9
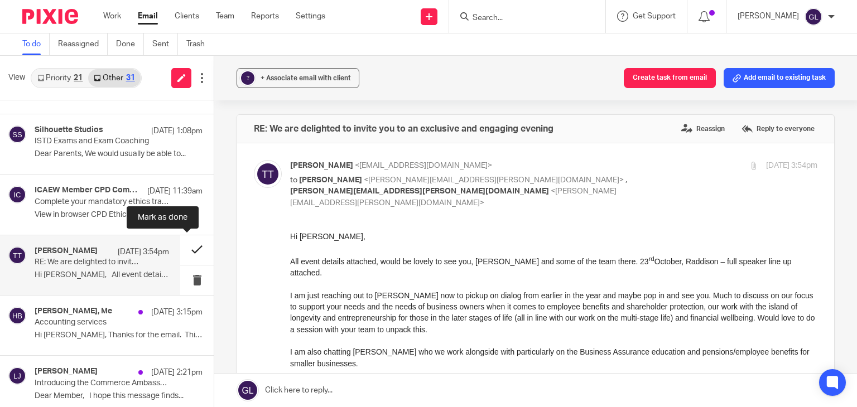
click at [190, 248] on button at bounding box center [196, 250] width 33 height 30
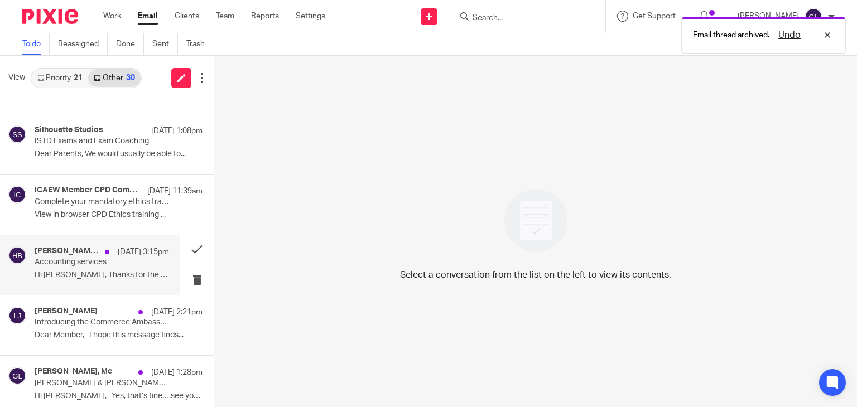
click at [114, 276] on p "Hi Greg, Thanks for the email. This is..." at bounding box center [102, 274] width 134 height 9
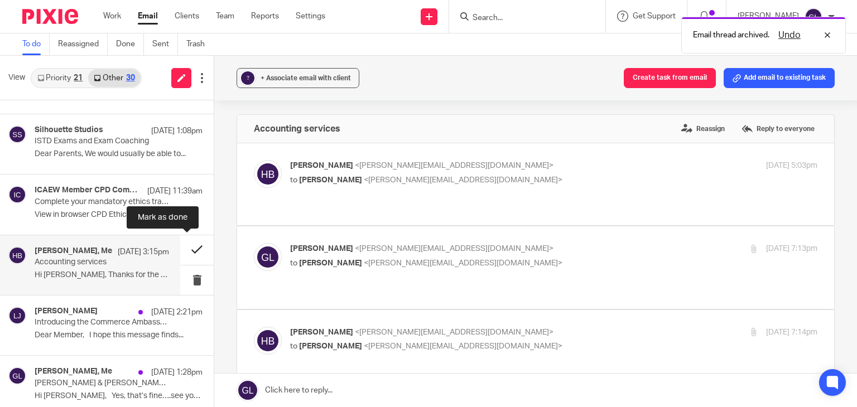
click at [187, 245] on button at bounding box center [196, 250] width 33 height 30
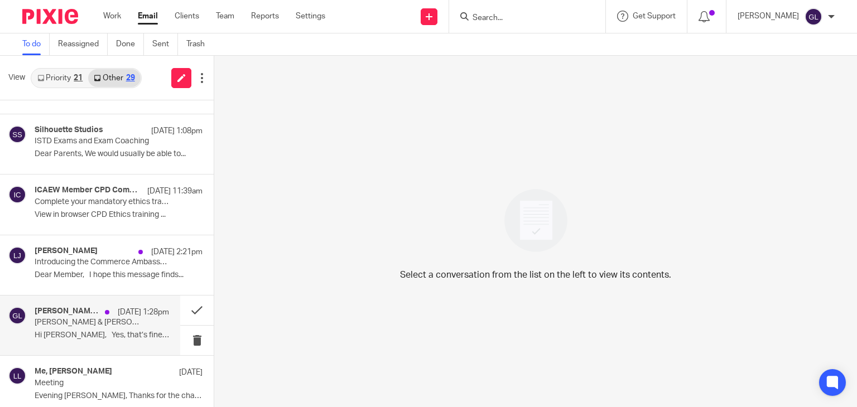
click at [121, 308] on p "11 Sep 1:28pm" at bounding box center [143, 312] width 51 height 11
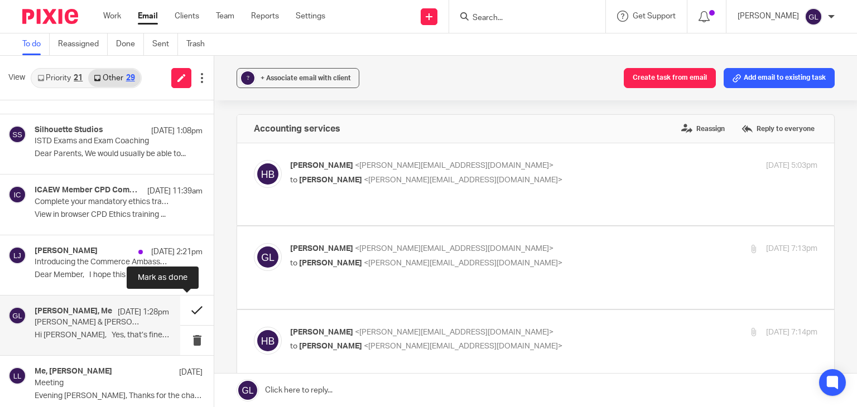
click at [188, 310] on button at bounding box center [196, 311] width 33 height 30
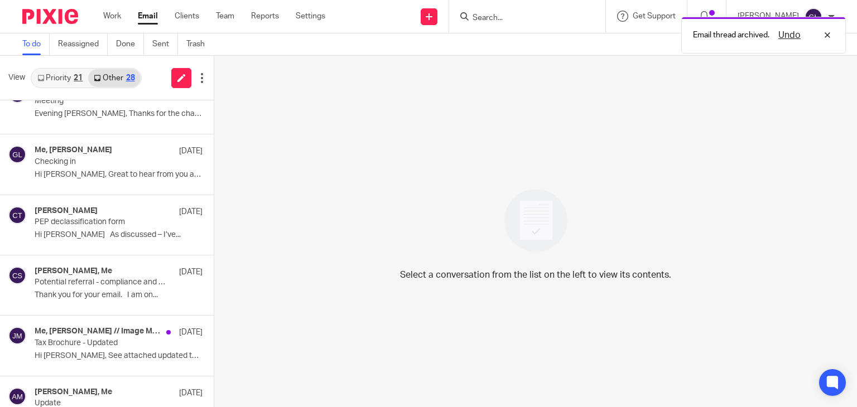
scroll to position [502, 0]
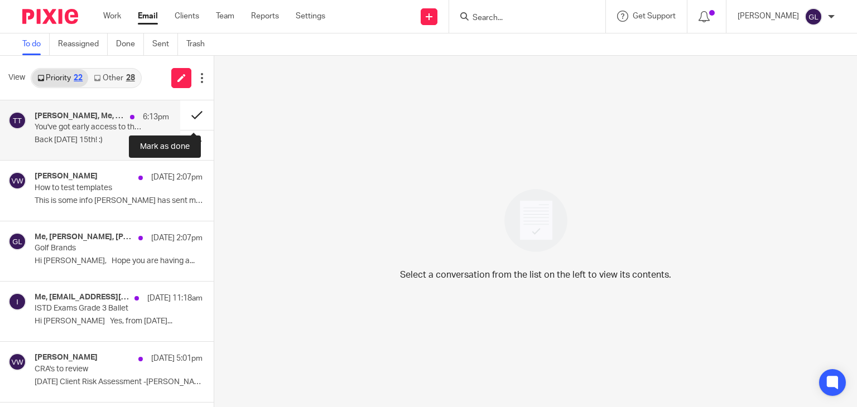
click at [188, 112] on button at bounding box center [196, 115] width 33 height 30
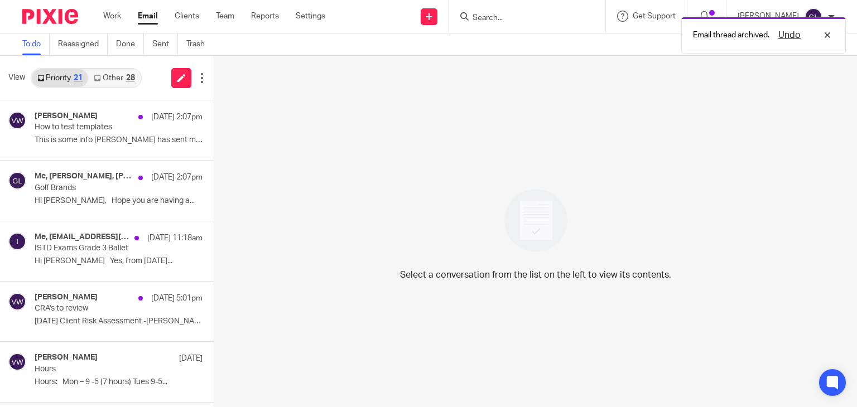
click at [110, 75] on link "Other 28" at bounding box center [114, 78] width 52 height 18
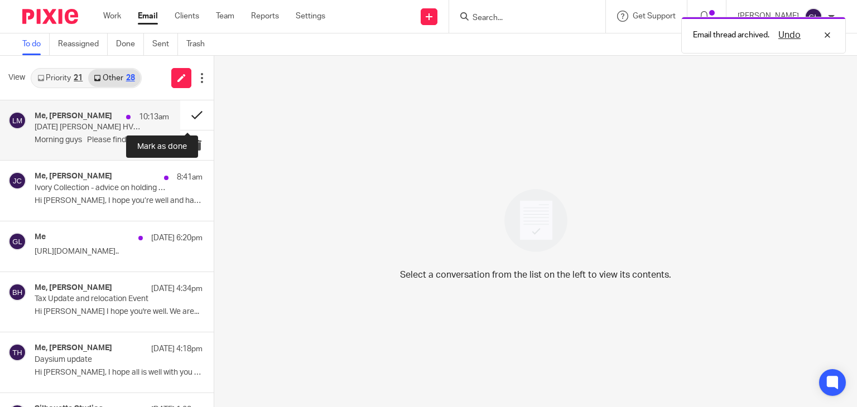
click at [190, 116] on button at bounding box center [196, 115] width 33 height 30
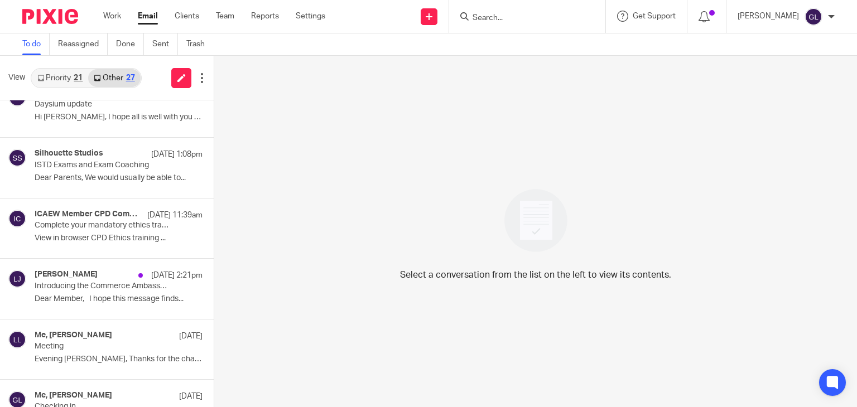
scroll to position [167, 0]
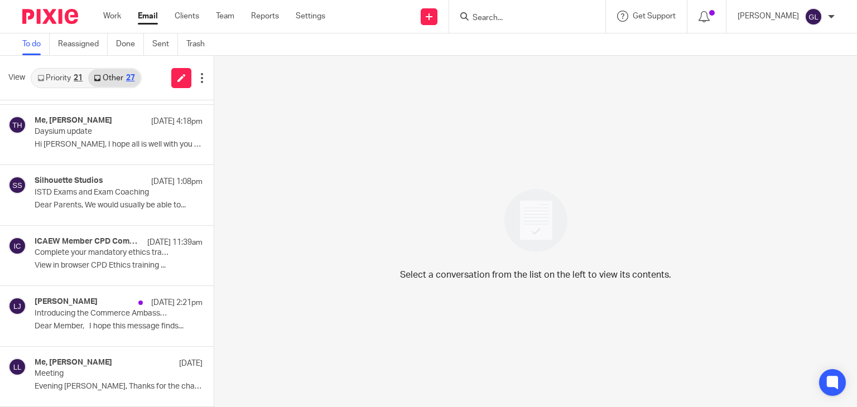
click at [116, 190] on p "ISTD Exams and Exam Coaching" at bounding box center [102, 192] width 134 height 9
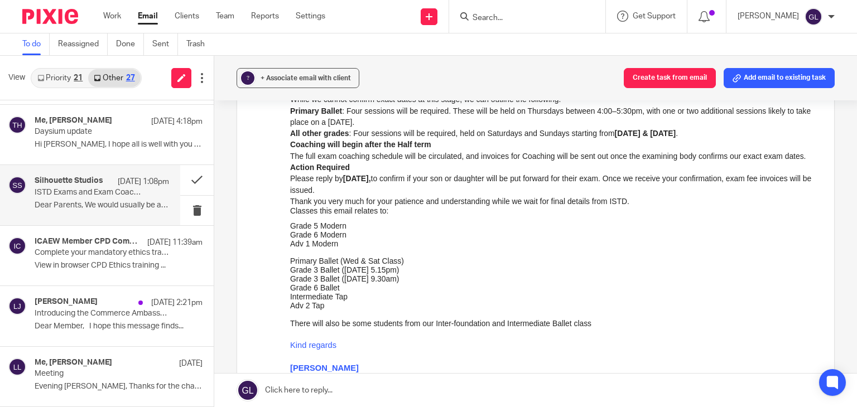
scroll to position [223, 0]
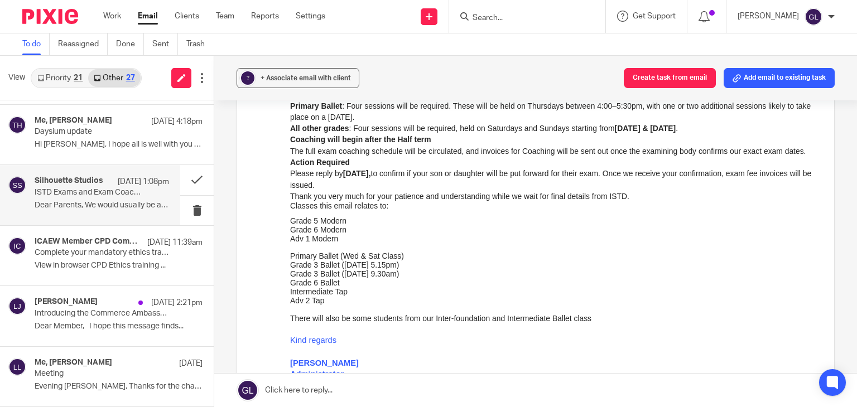
click at [375, 202] on p "Thank you very much for your patience and understanding while we wait for final…" at bounding box center [553, 196] width 527 height 11
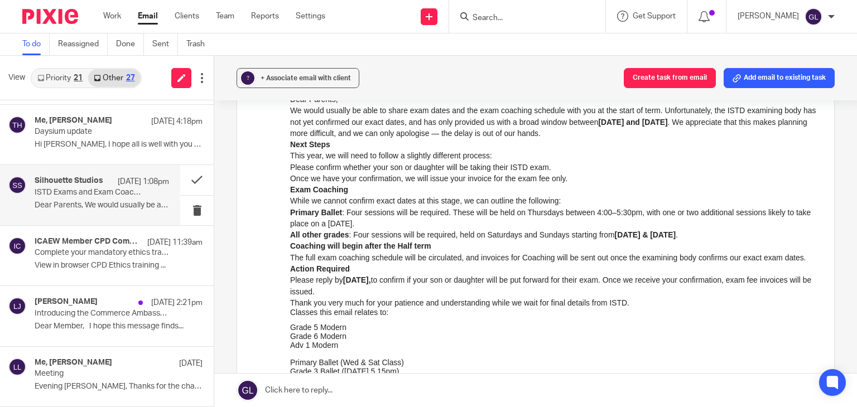
scroll to position [112, 0]
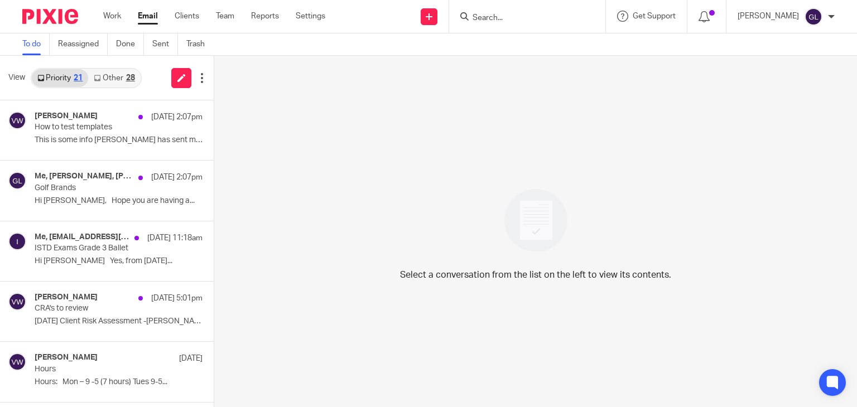
click at [111, 73] on link "Other 28" at bounding box center [114, 78] width 52 height 18
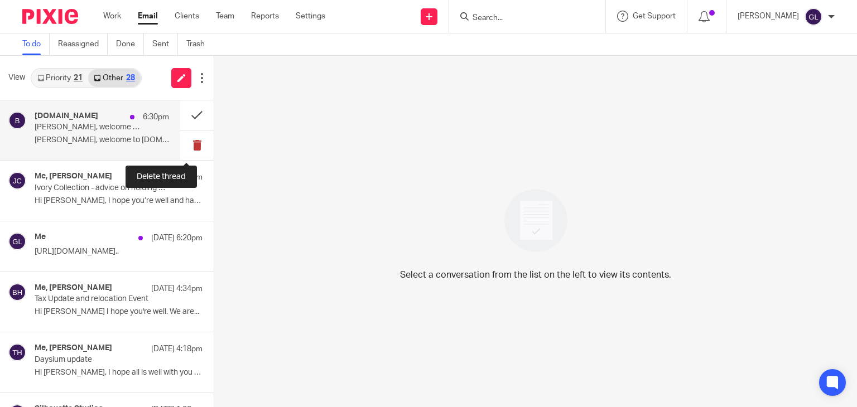
click at [191, 144] on button at bounding box center [196, 145] width 33 height 30
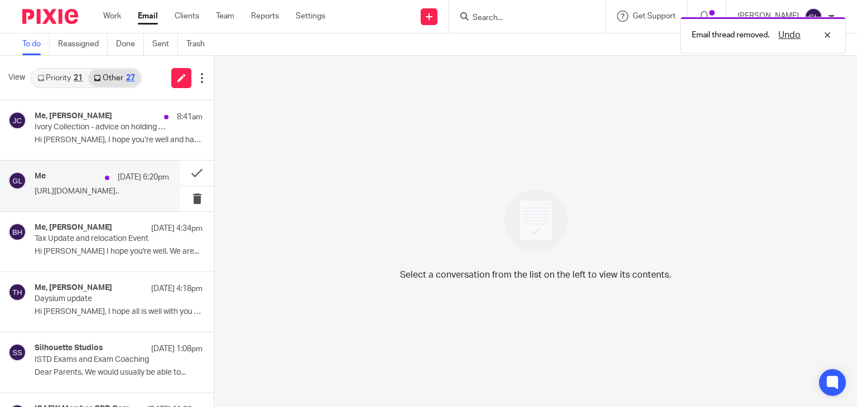
click at [79, 195] on p "https://street.co.uk/platform/properties/aca446..." at bounding box center [102, 191] width 134 height 9
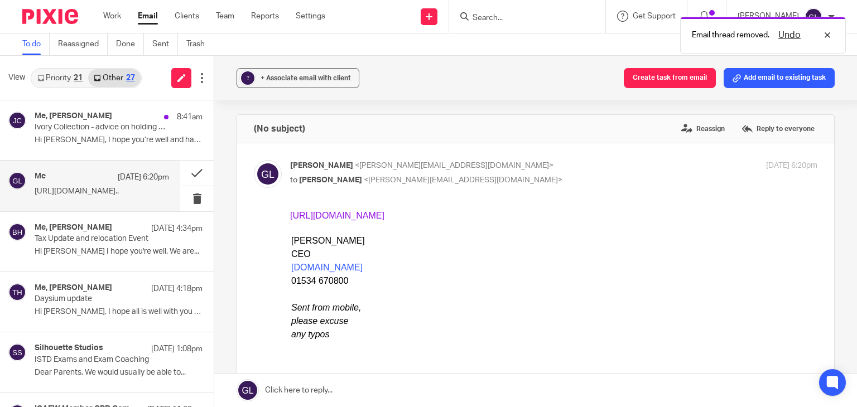
click at [384, 214] on link "https://street.co.uk/platform/properties/aca446e8-09f8-4057-b2f8-e0c9b9aebe8a#g…" at bounding box center [337, 215] width 94 height 9
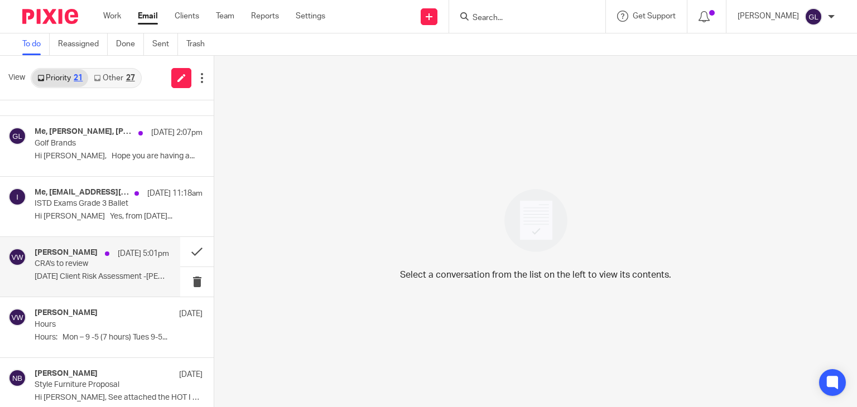
scroll to position [112, 0]
